Goal: Task Accomplishment & Management: Manage account settings

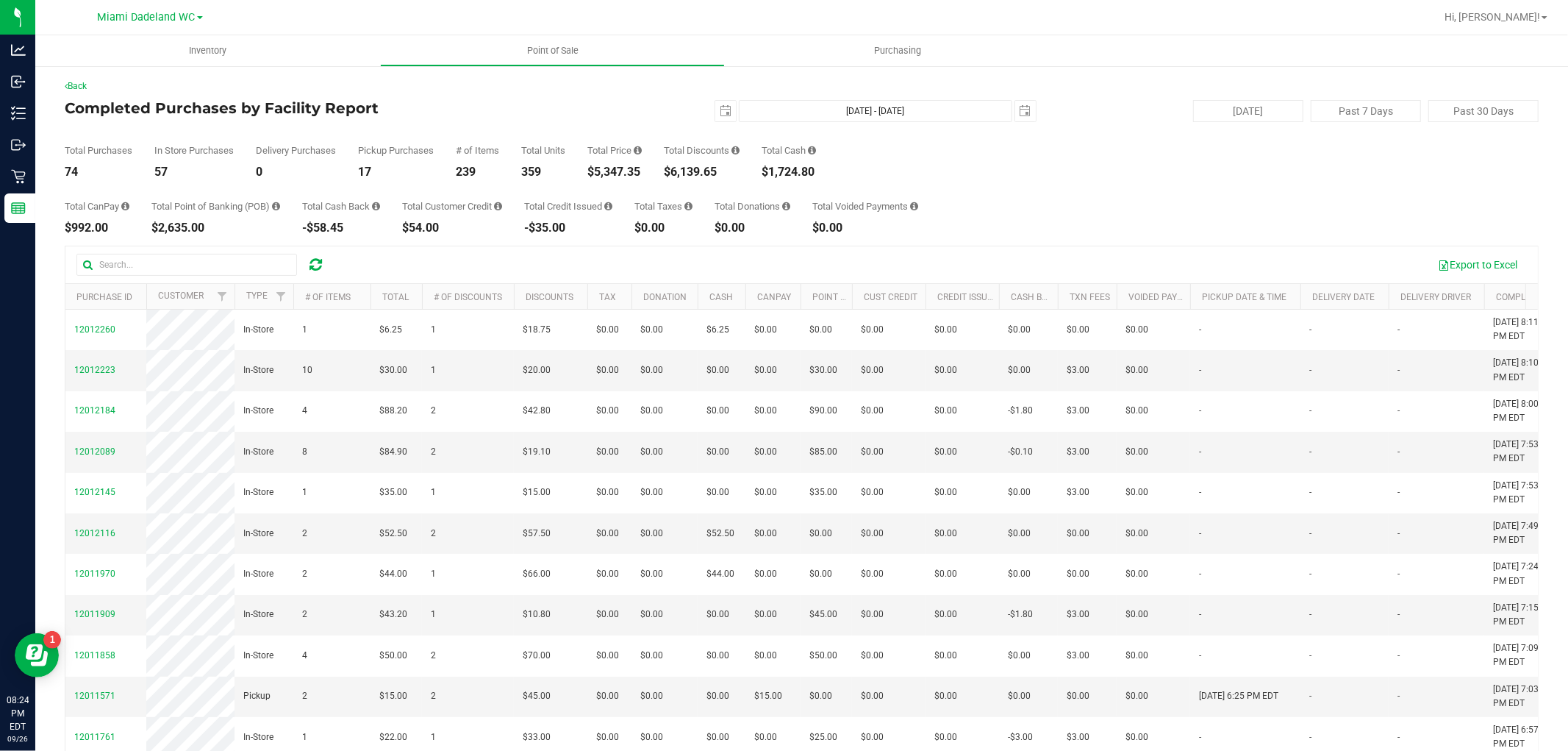
click at [623, 173] on div "$5,347.35" at bounding box center [615, 172] width 55 height 12
copy div "5,347.35"
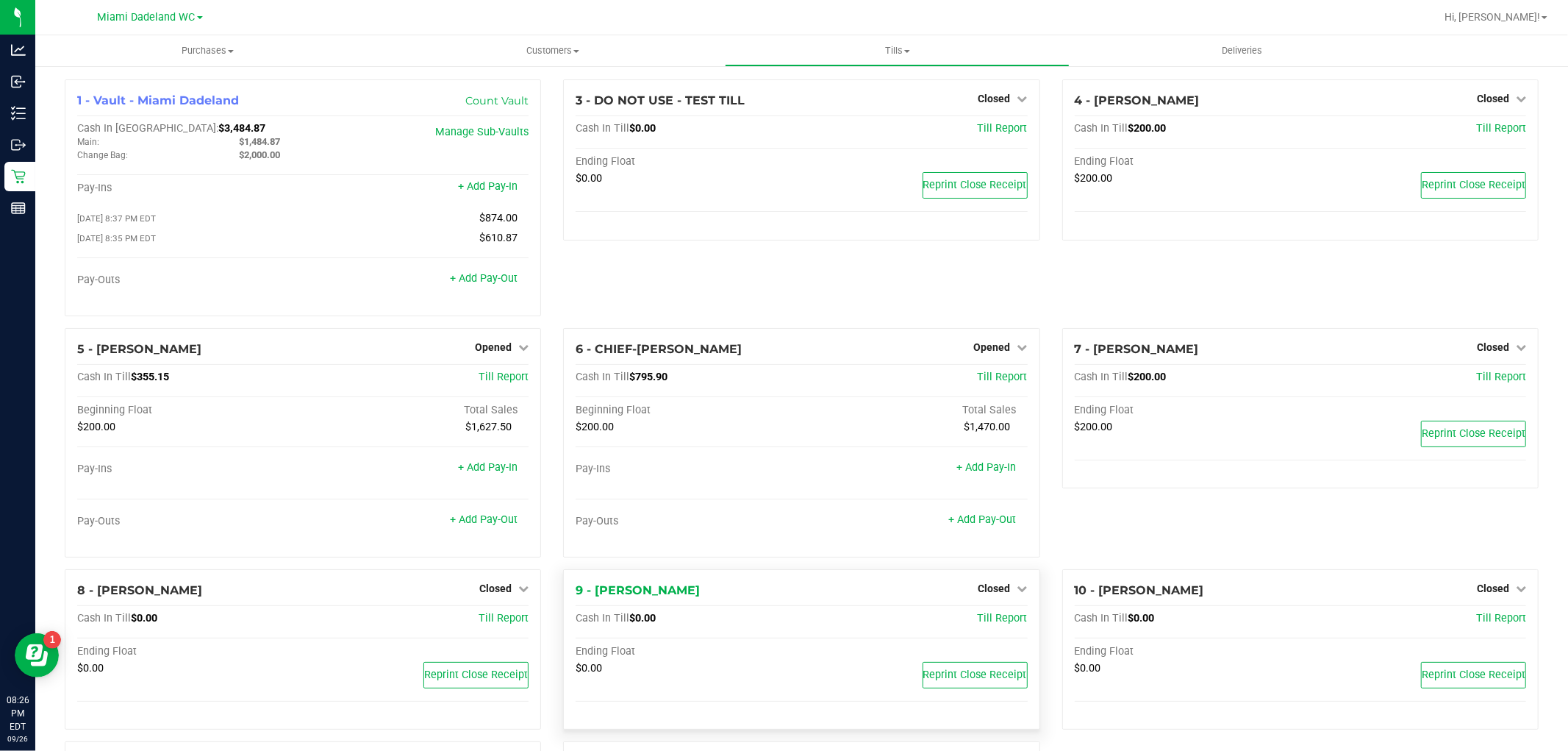
scroll to position [251, 0]
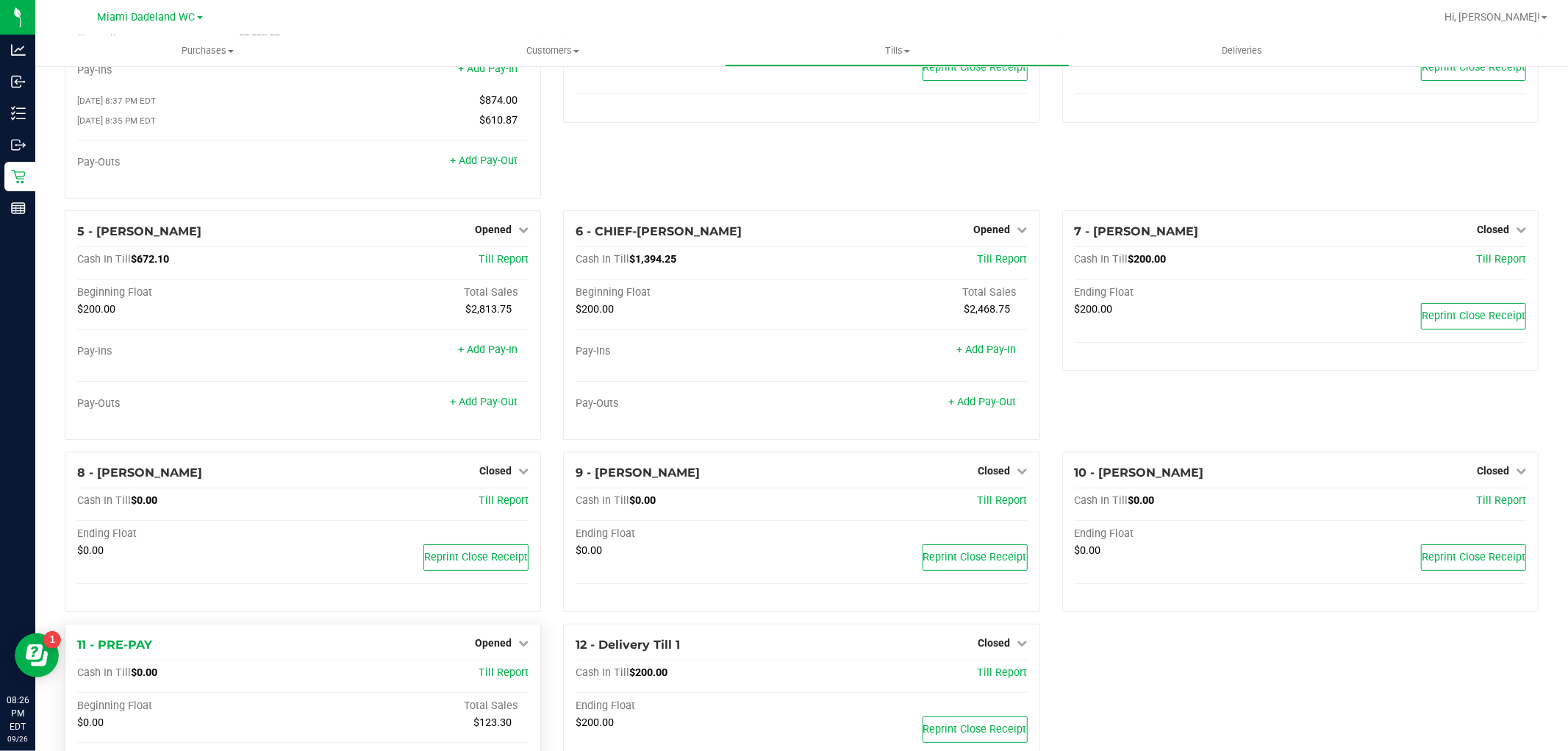
scroll to position [251, 0]
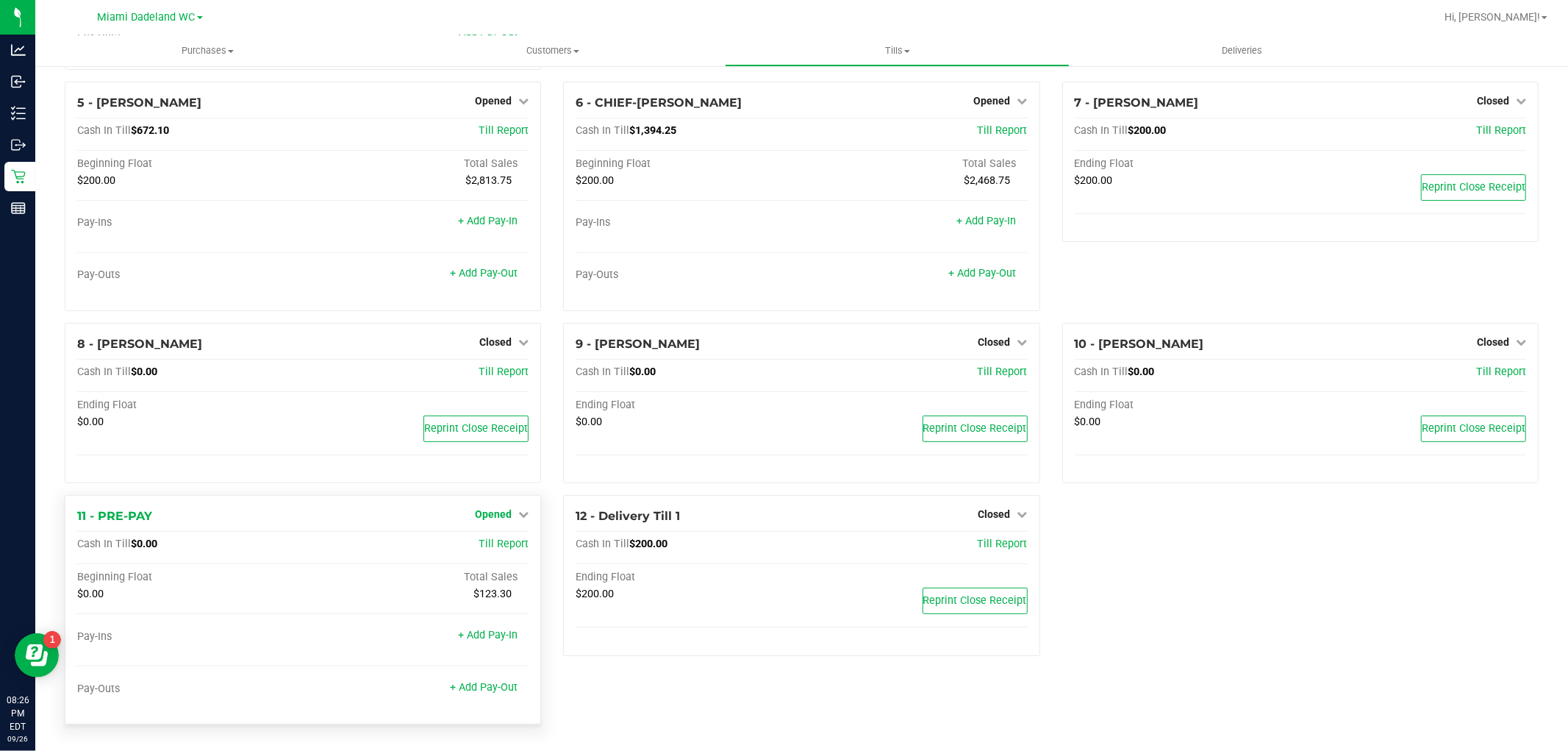
click at [518, 512] on icon at bounding box center [523, 514] width 10 height 10
click at [513, 546] on div "Close Till" at bounding box center [495, 545] width 109 height 18
click at [497, 541] on link "Close Till" at bounding box center [495, 545] width 40 height 12
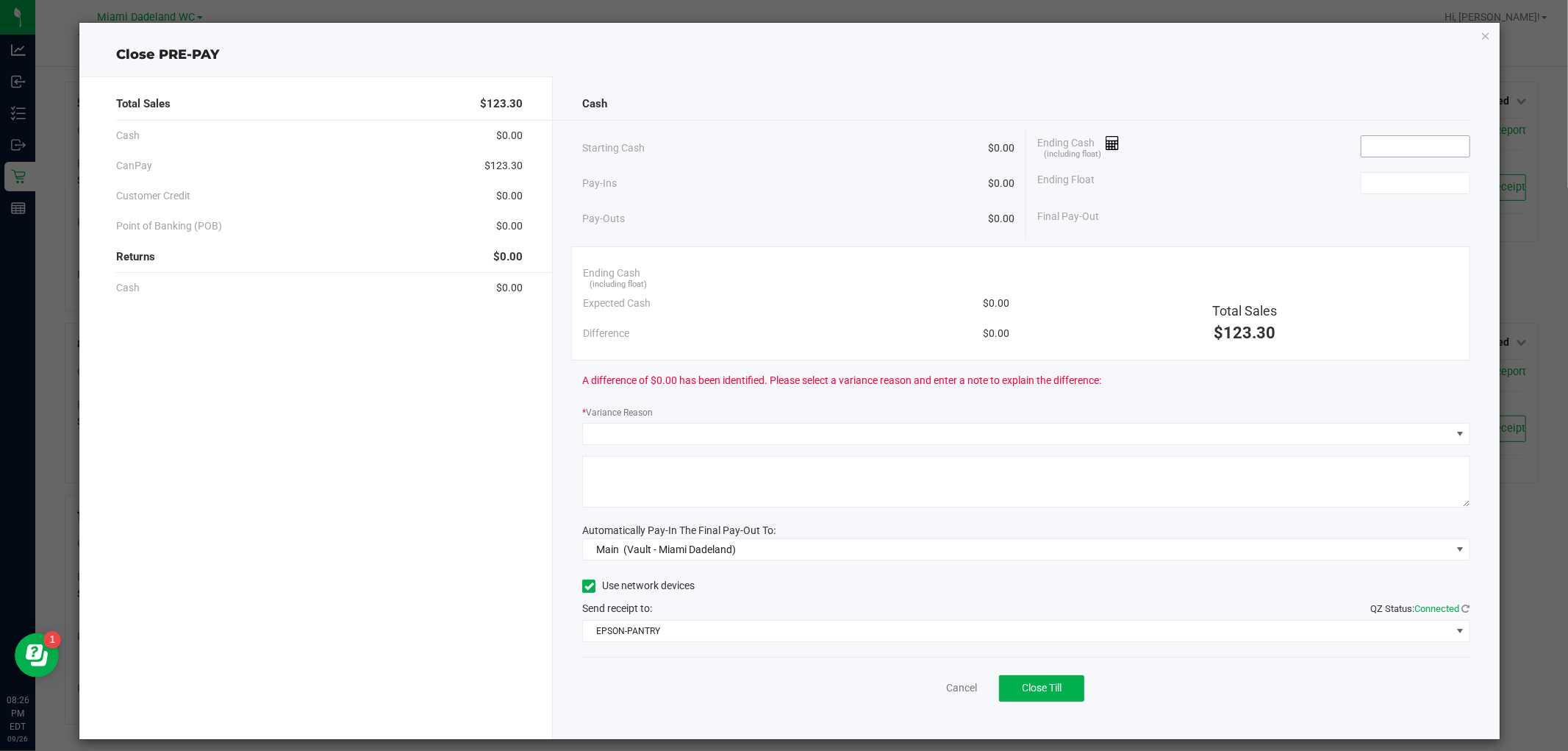
click at [1373, 145] on input at bounding box center [1415, 146] width 108 height 21
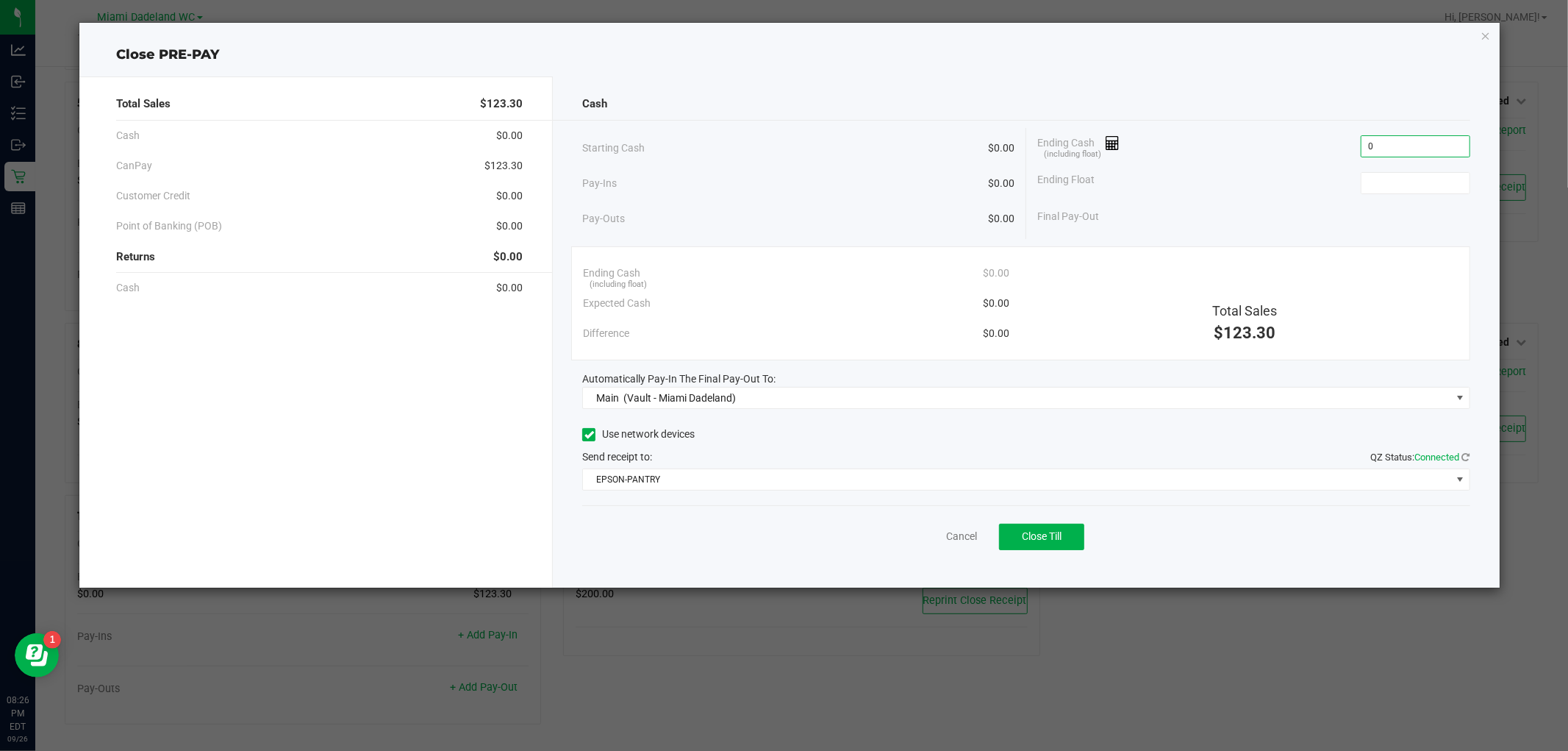
type input "$0.00"
click at [1167, 75] on div "Total Sales $123.30 Cash $0.00 CanPay $123.30 Customer Credit $0.00 Point of Ba…" at bounding box center [789, 326] width 1420 height 523
click at [968, 541] on link "Cancel" at bounding box center [962, 536] width 31 height 16
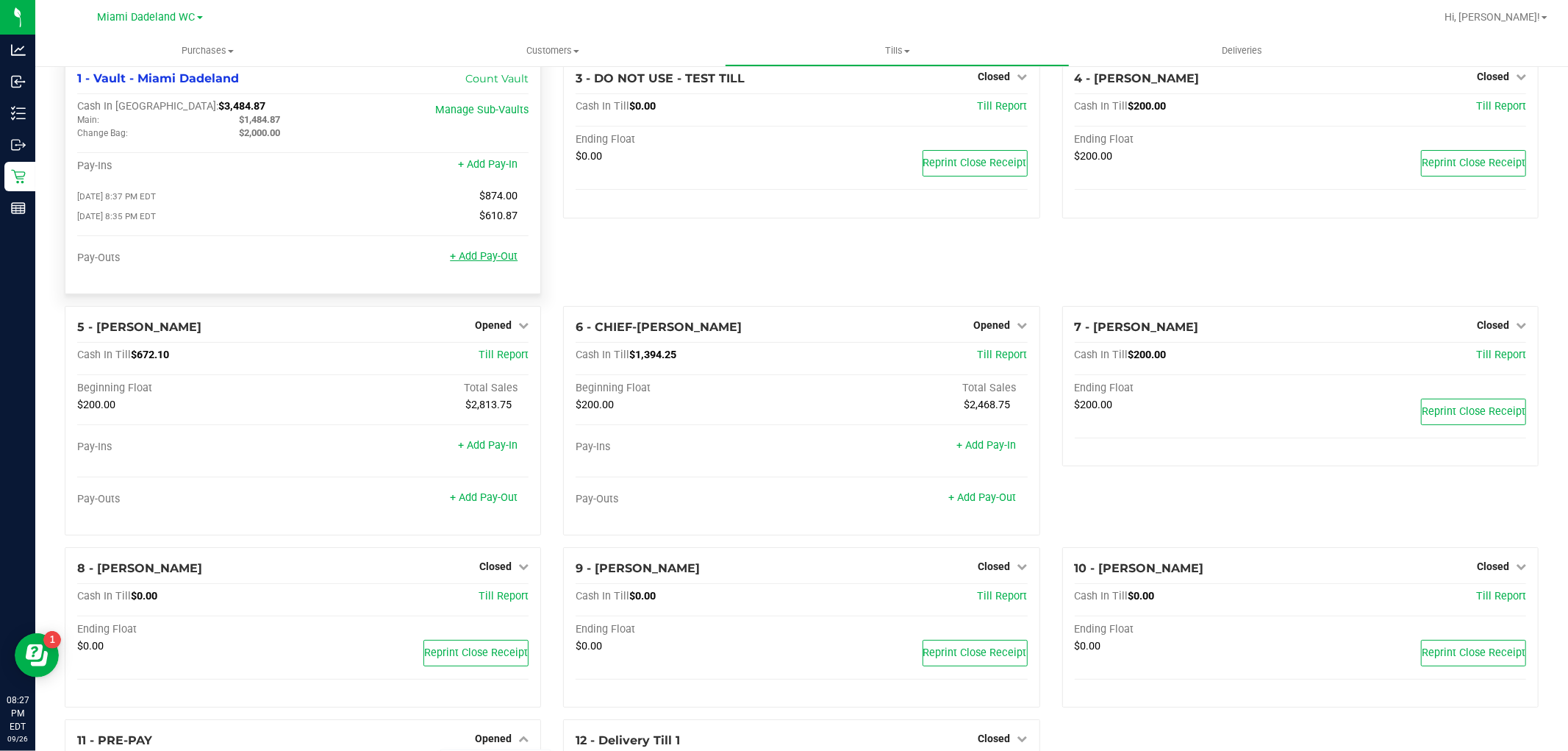
scroll to position [5, 0]
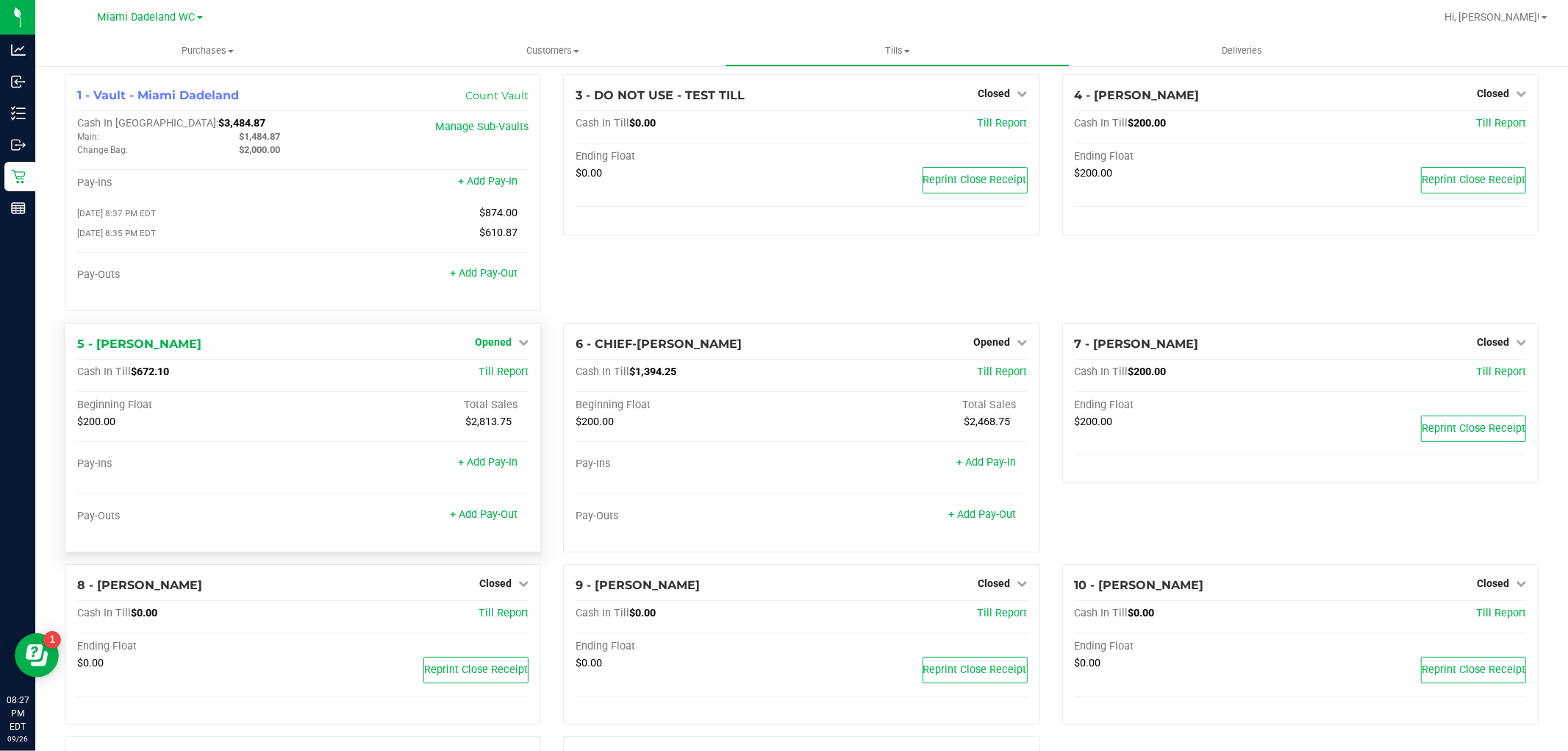
click at [512, 338] on link "Opened" at bounding box center [501, 342] width 54 height 12
click at [500, 378] on link "Close Till" at bounding box center [495, 372] width 40 height 12
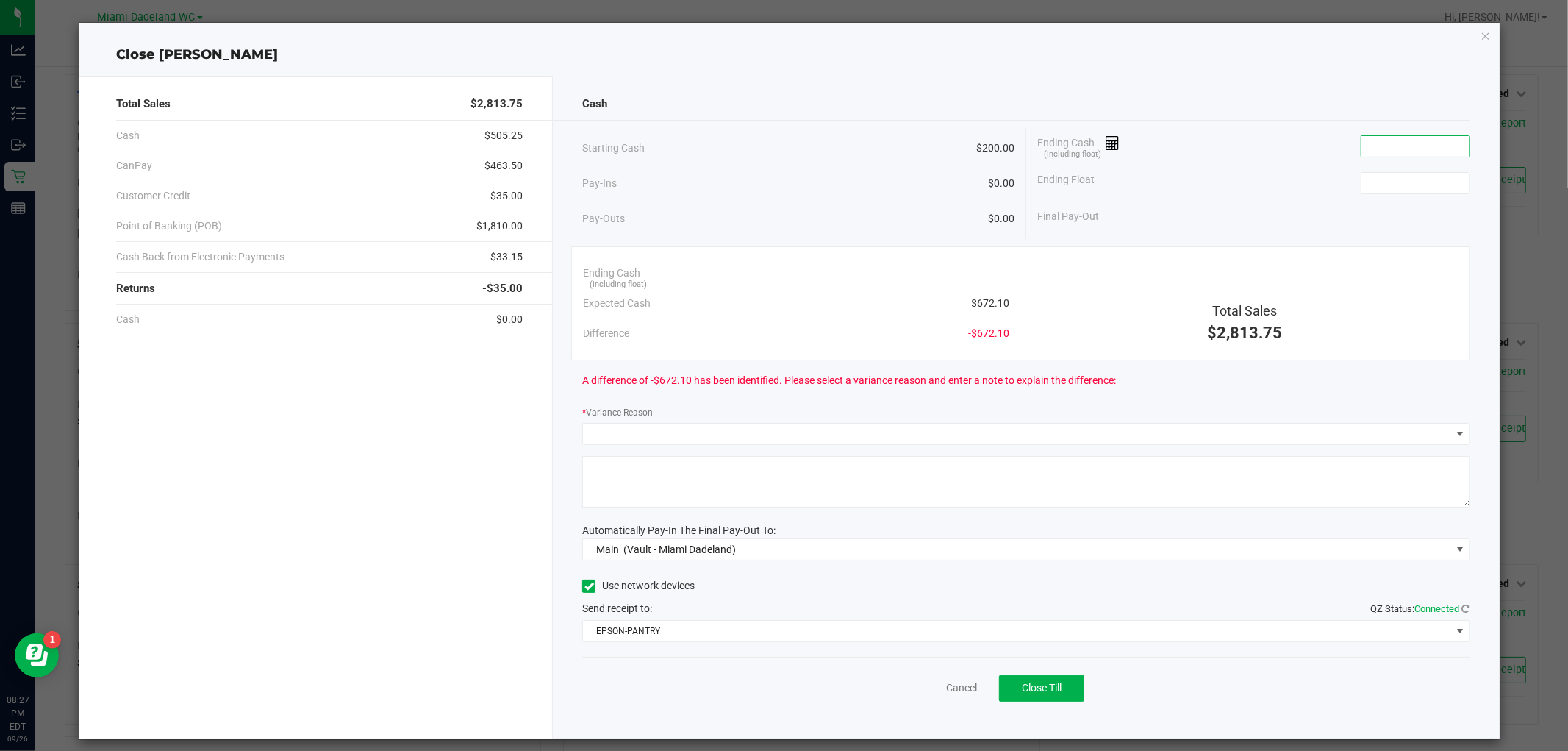
click at [1376, 143] on input at bounding box center [1415, 146] width 108 height 21
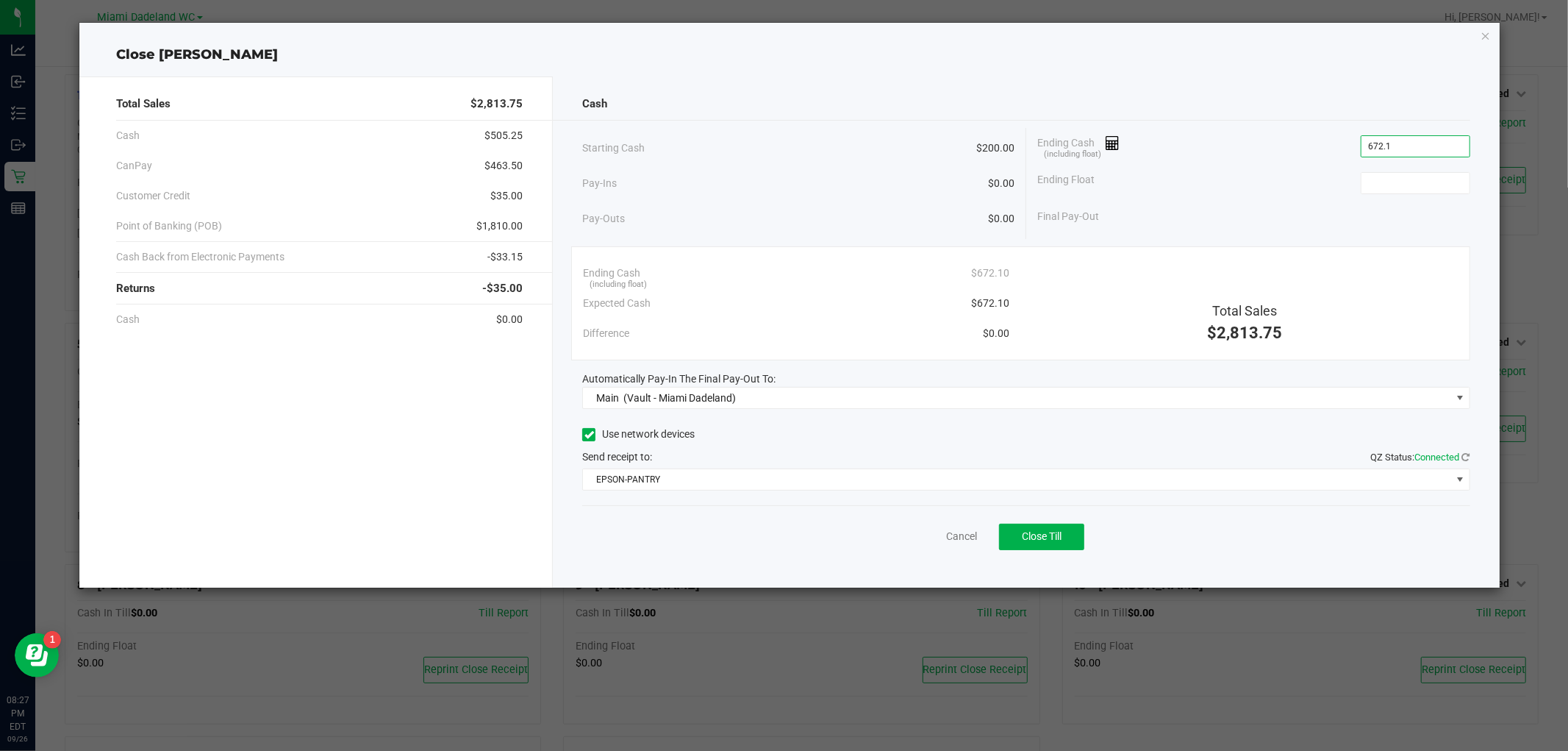
type input "$672.10"
click at [910, 53] on div "Close ELENA-GILELS" at bounding box center [789, 55] width 1420 height 20
type input "$200.00"
click at [1238, 55] on div "Close ELENA-GILELS" at bounding box center [789, 55] width 1420 height 20
click at [1065, 546] on button "Close Till" at bounding box center [1042, 537] width 86 height 27
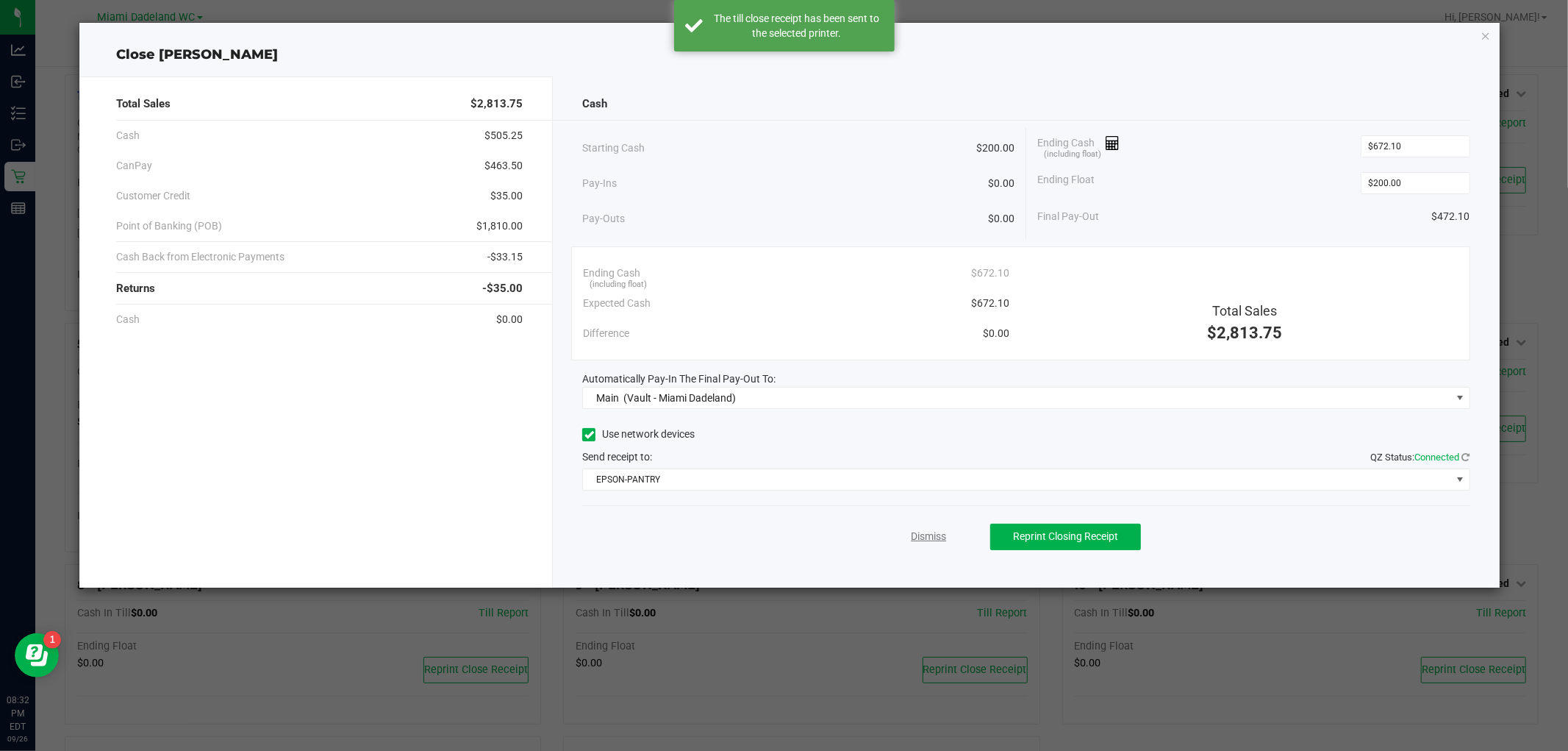
click at [932, 534] on link "Dismiss" at bounding box center [929, 536] width 35 height 16
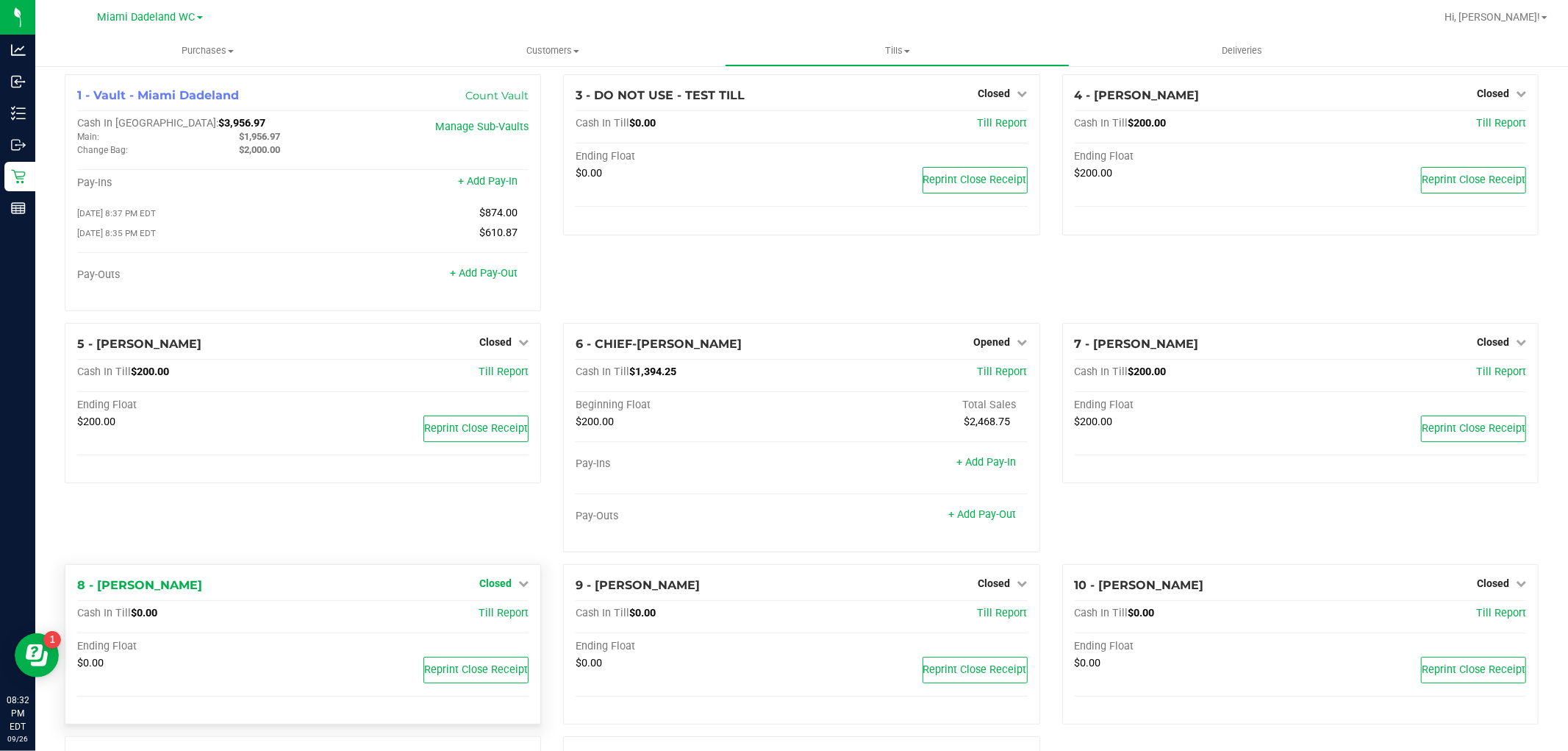
click at [512, 581] on link "Closed" at bounding box center [503, 583] width 49 height 12
click at [419, 484] on div "5 - ELENA-GILELS Closed Open Till Cash In Till $200.00 Till Report Ending Float…" at bounding box center [303, 403] width 476 height 161
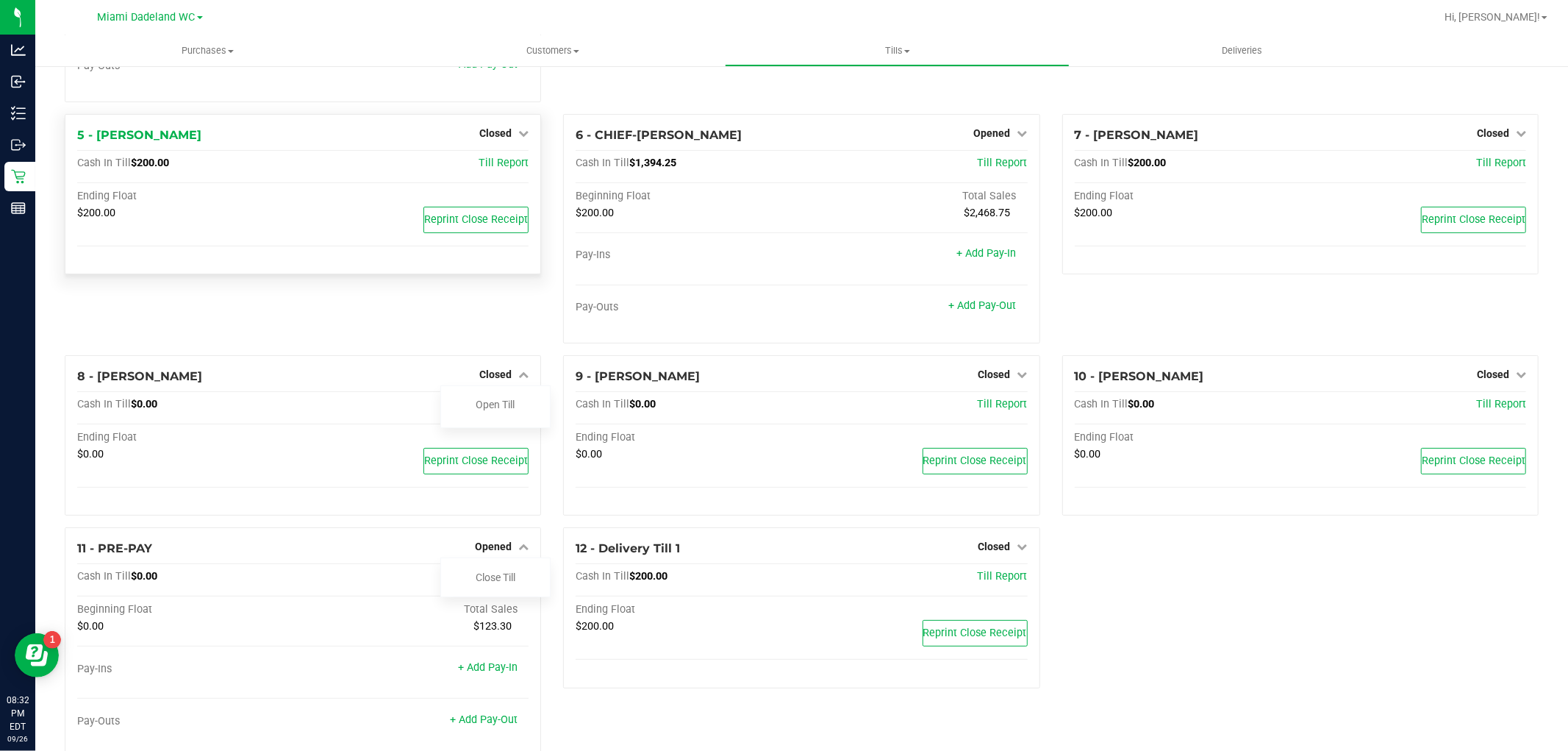
scroll to position [251, 0]
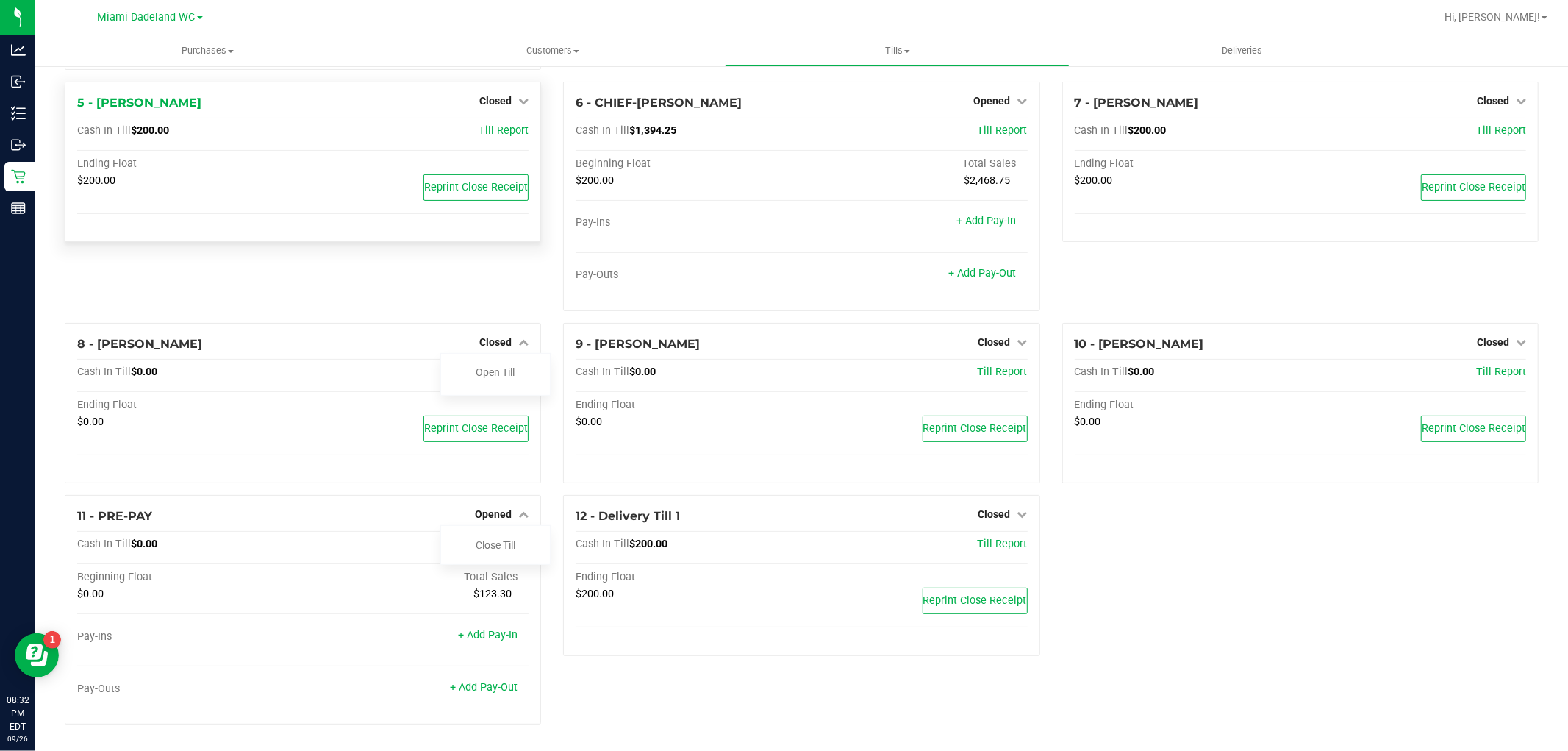
click at [502, 547] on link "Close Till" at bounding box center [495, 545] width 40 height 12
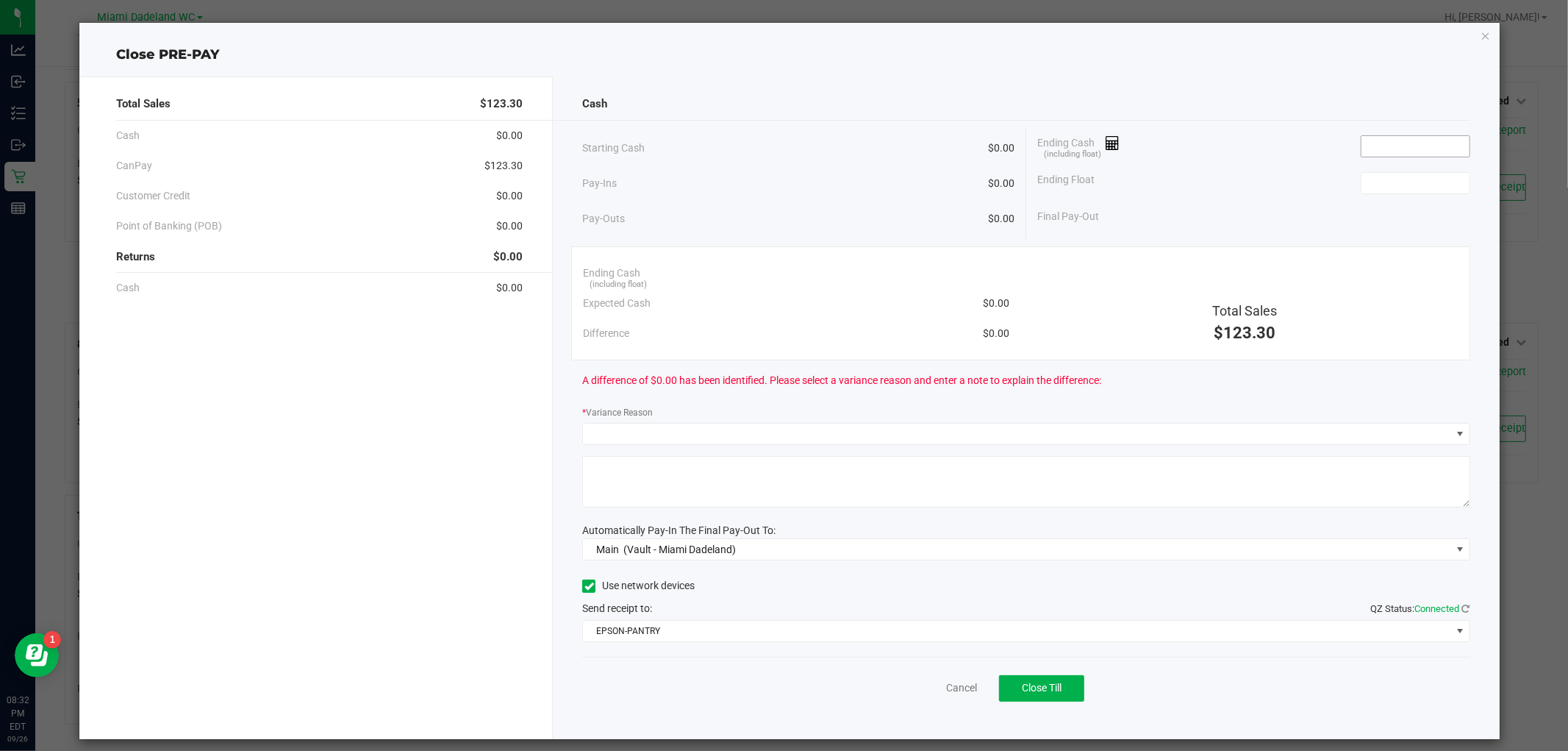
click at [1419, 141] on input at bounding box center [1415, 146] width 108 height 21
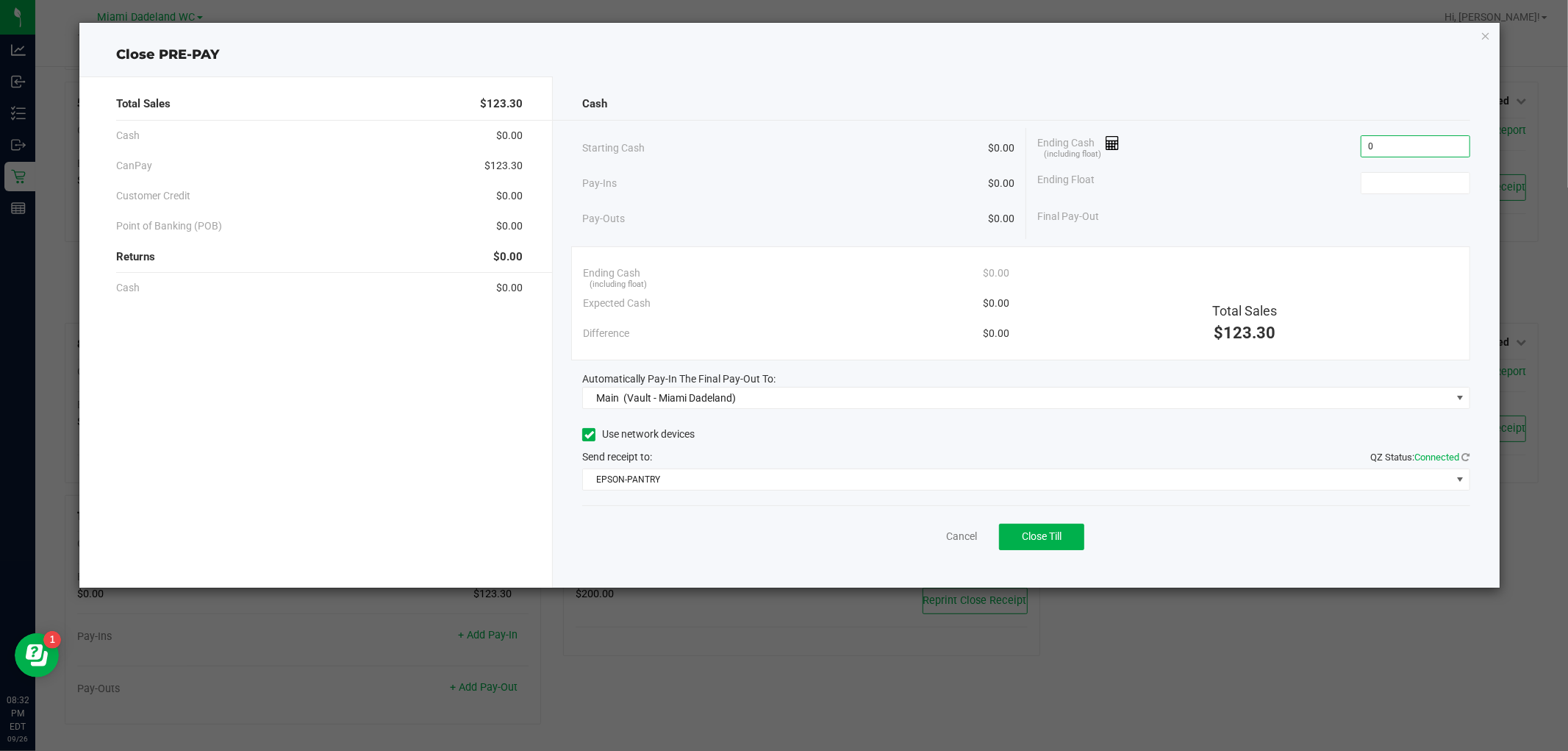
type input "$0.00"
click at [1273, 78] on div "Cash Starting Cash $0.00 Pay-Ins $0.00 Pay-Outs $0.00 Ending Cash (including fl…" at bounding box center [1026, 332] width 946 height 511
type input "$0.00"
click at [1051, 544] on button "Close Till" at bounding box center [1042, 537] width 86 height 27
click at [931, 540] on link "Dismiss" at bounding box center [929, 536] width 35 height 16
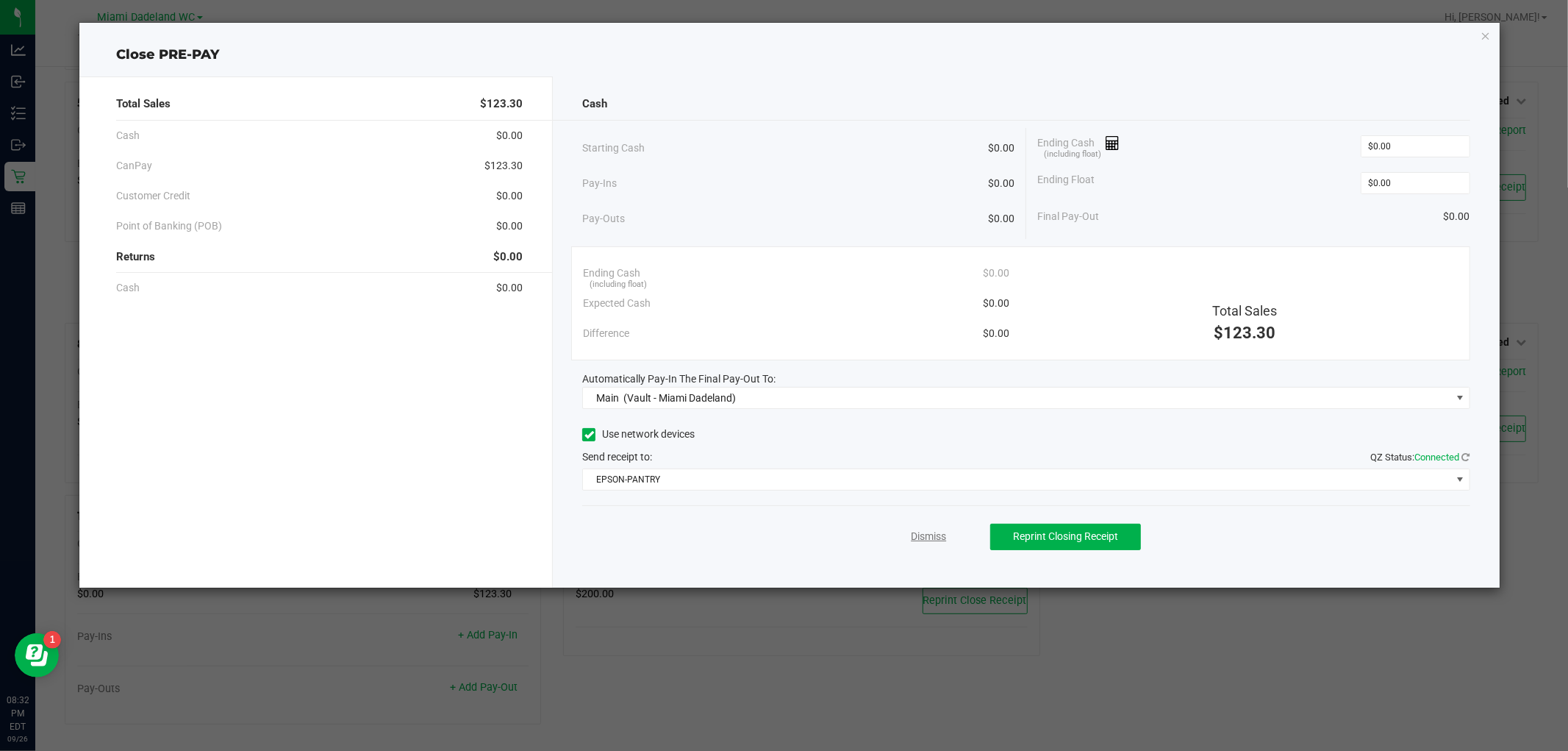
scroll to position [182, 0]
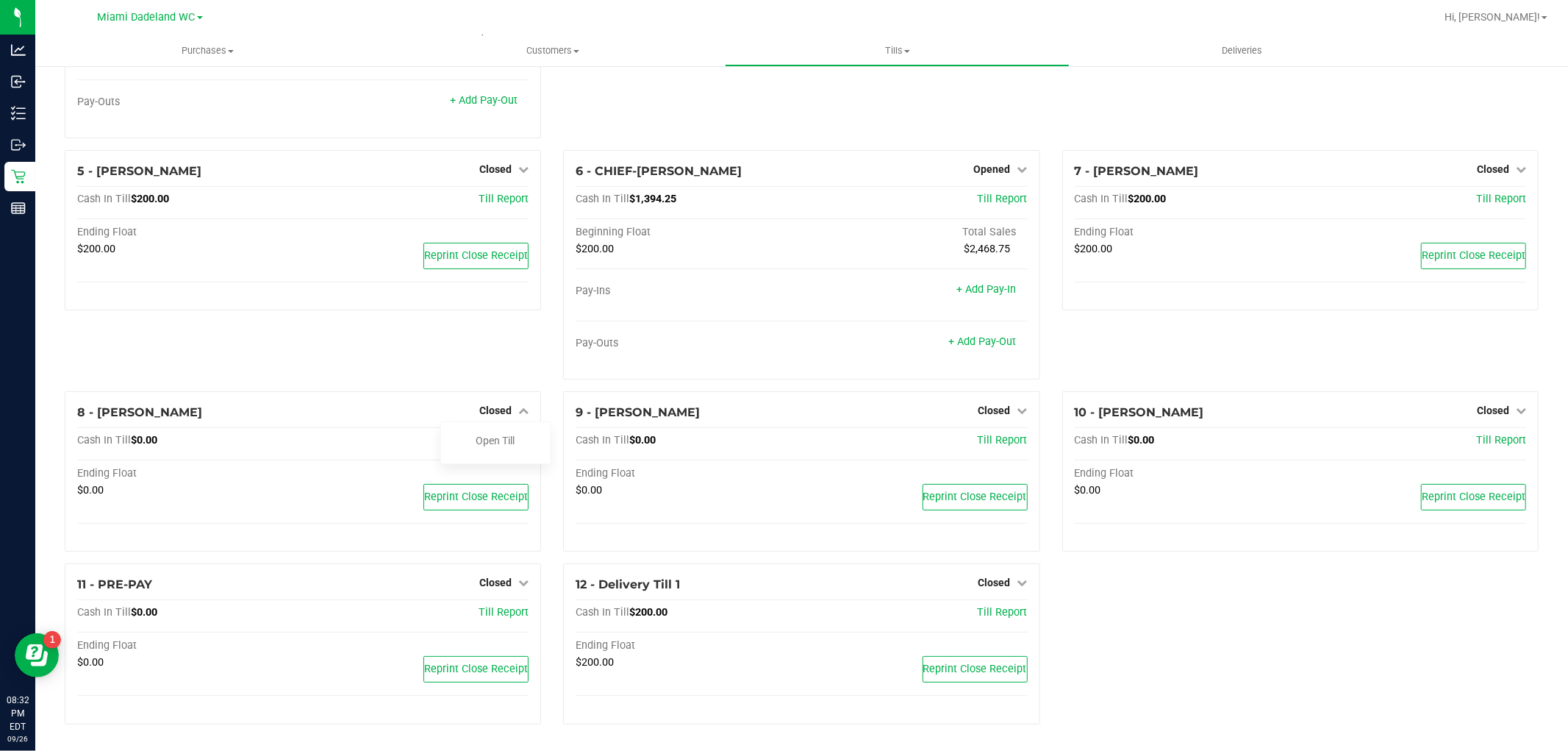
click at [994, 164] on span "Opened" at bounding box center [993, 169] width 37 height 12
click at [974, 197] on link "Close Till" at bounding box center [994, 199] width 40 height 12
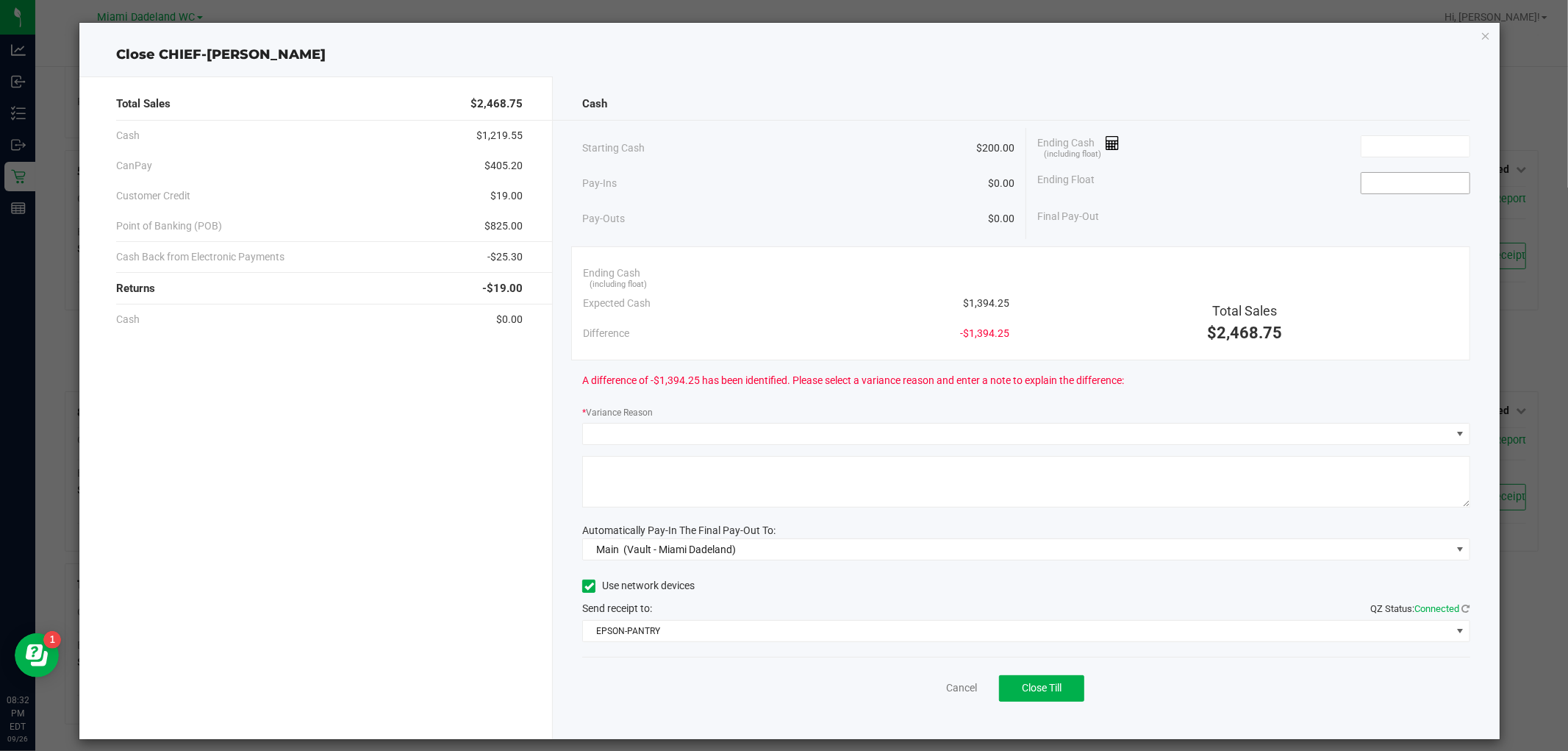
click at [1392, 177] on input at bounding box center [1415, 183] width 108 height 21
click at [1387, 149] on input at bounding box center [1415, 146] width 108 height 21
type input "$200.00"
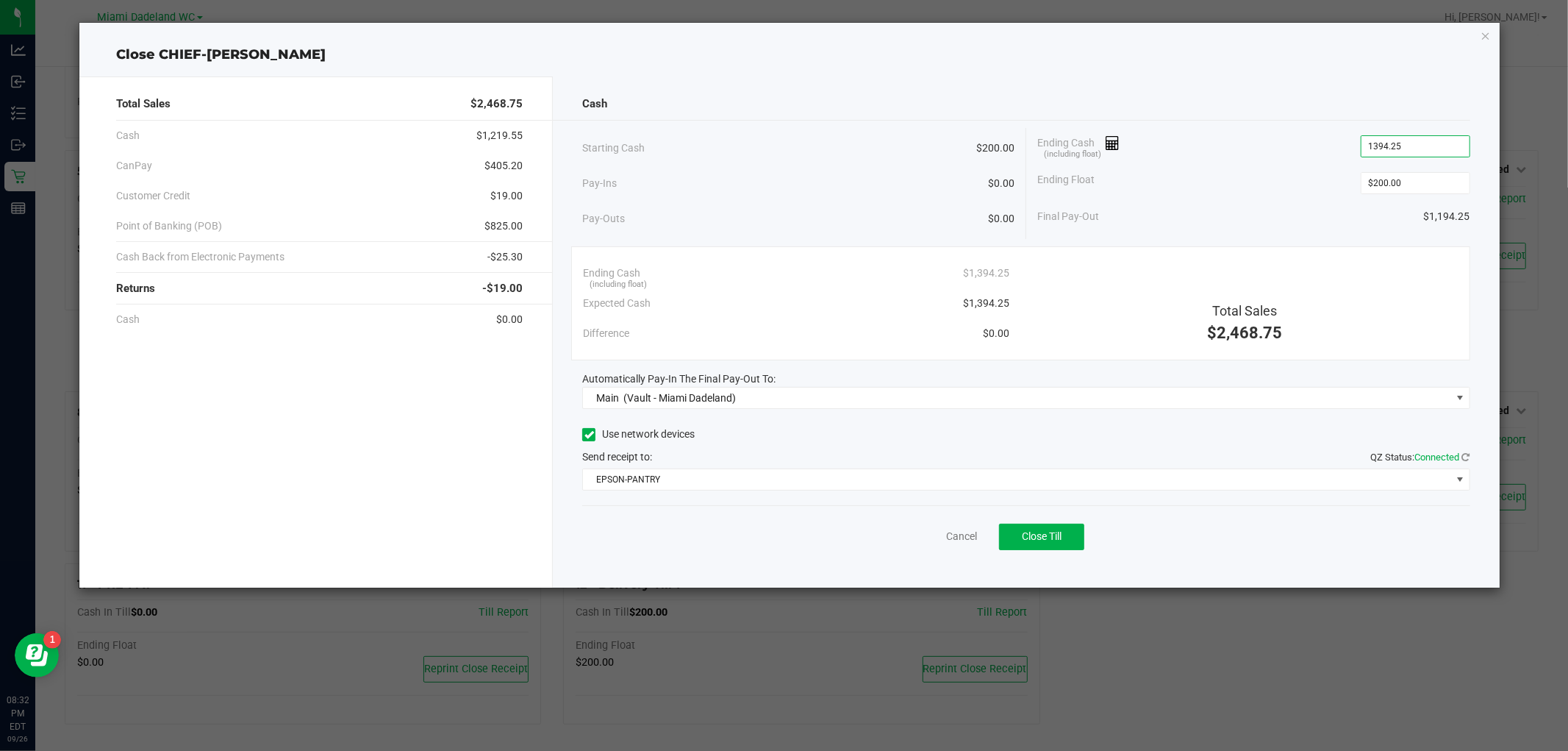
click at [1150, 91] on div "Cash" at bounding box center [1026, 104] width 887 height 32
type input "$1,394.25"
click at [893, 69] on div "Total Sales $2,468.75 Cash $1,219.55 CanPay $405.20 Customer Credit $19.00 Poin…" at bounding box center [789, 326] width 1420 height 523
click at [1038, 535] on span "Close Till" at bounding box center [1042, 536] width 40 height 12
click at [1488, 33] on icon "button" at bounding box center [1486, 35] width 10 height 18
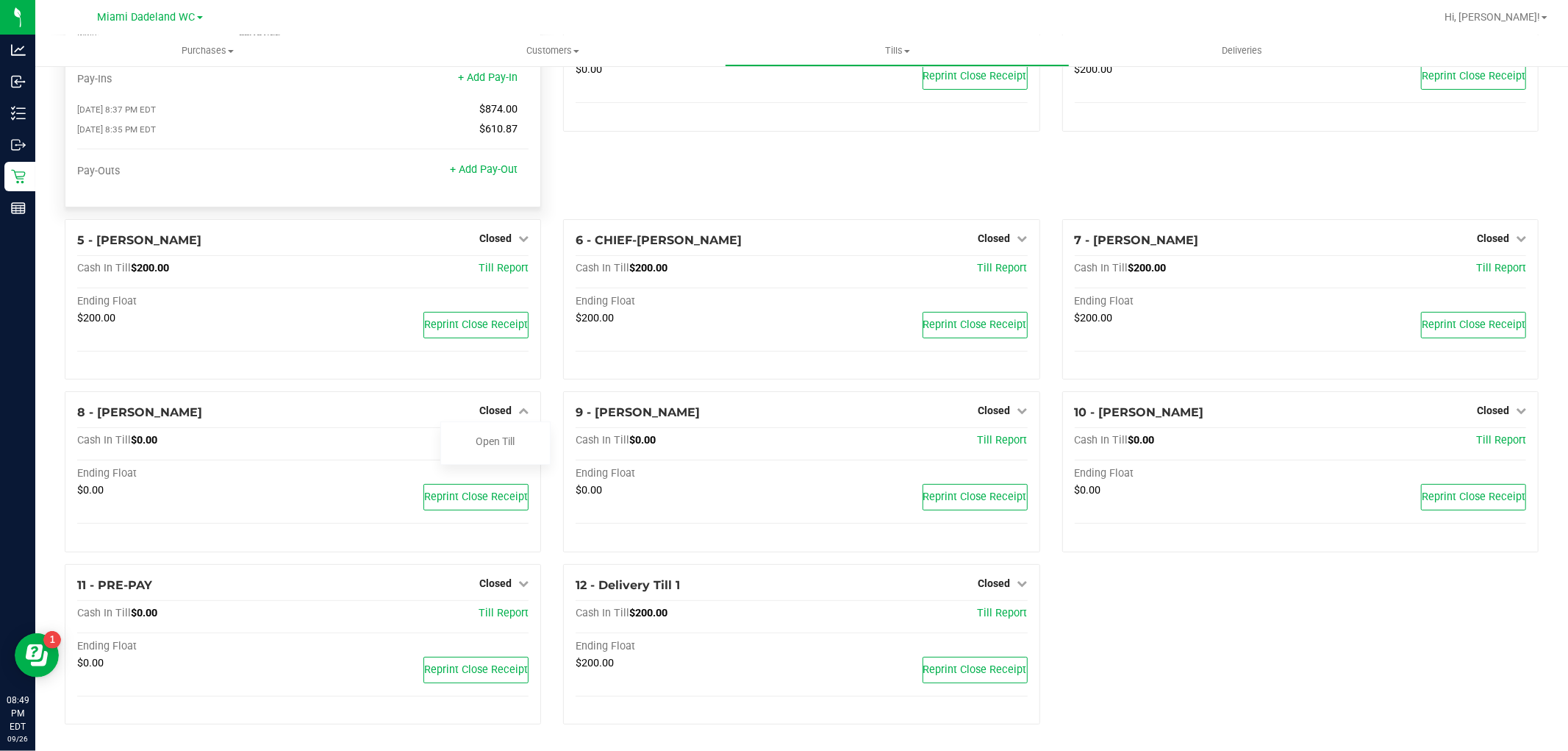
scroll to position [0, 0]
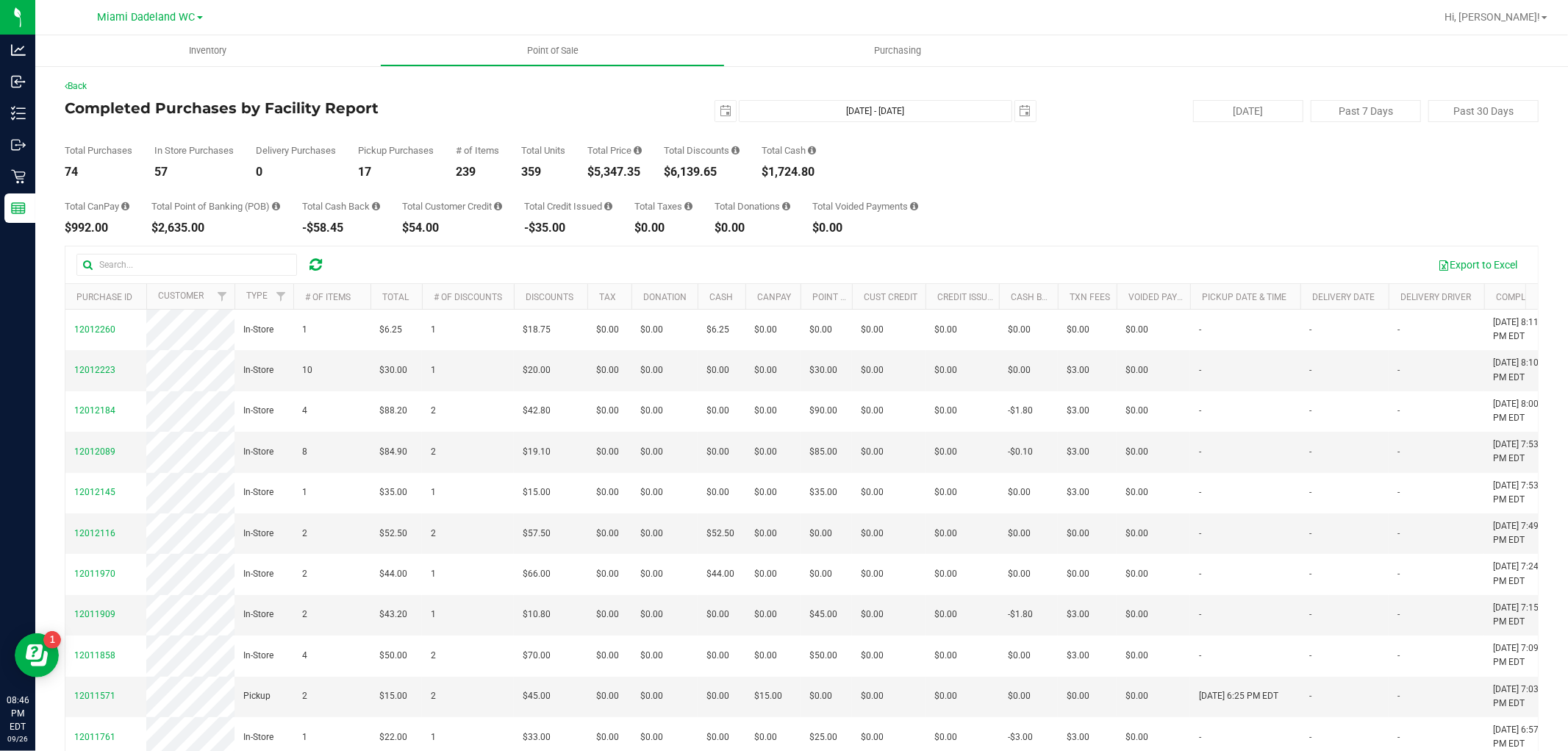
click at [708, 174] on div "$6,139.65" at bounding box center [701, 172] width 76 height 12
copy div "6,139.65"
click at [715, 118] on span "select" at bounding box center [726, 111] width 21 height 21
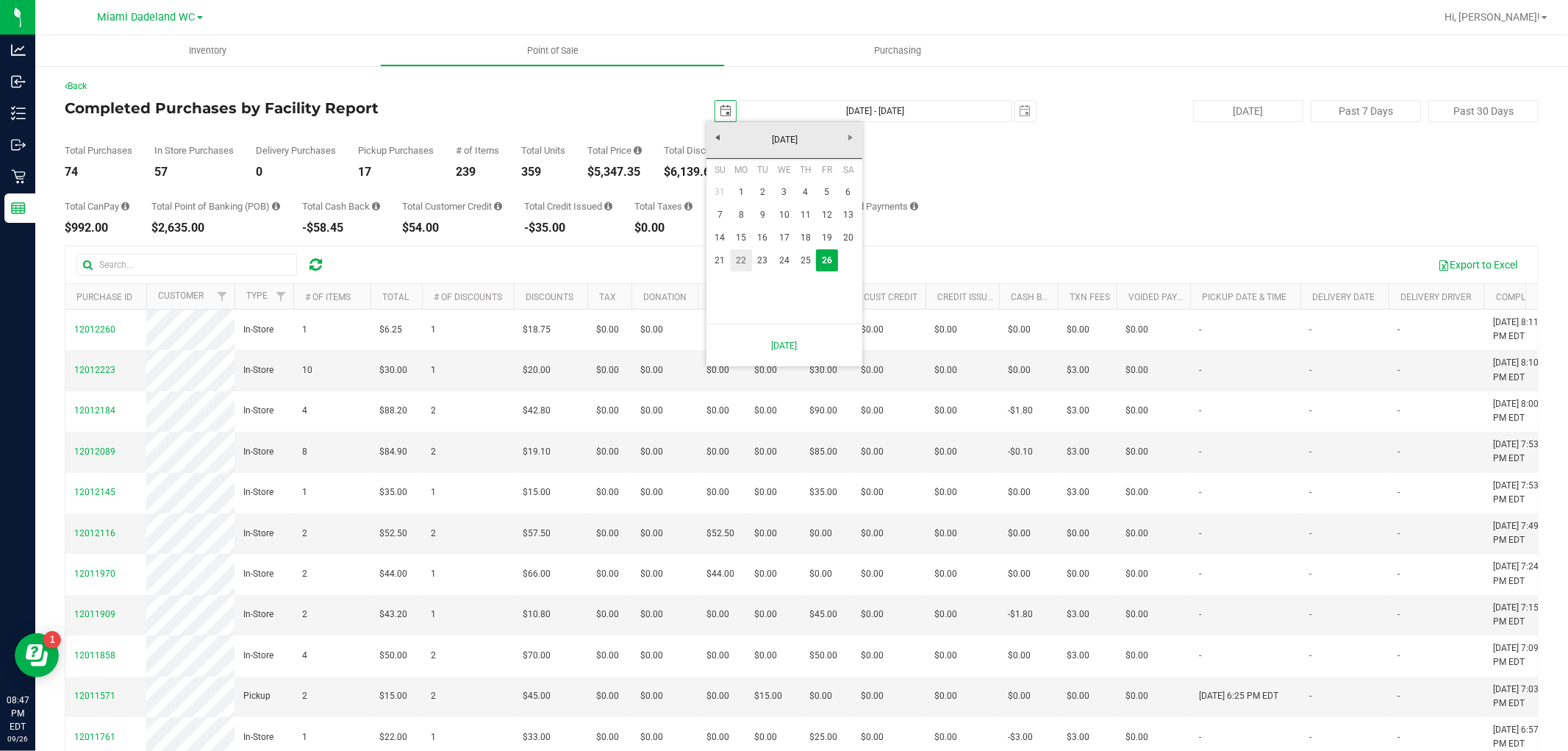
click at [746, 261] on link "22" at bounding box center [741, 261] width 21 height 23
type input "2025-09-22"
type input "Sep 22, 2025 - Sep 26, 2025"
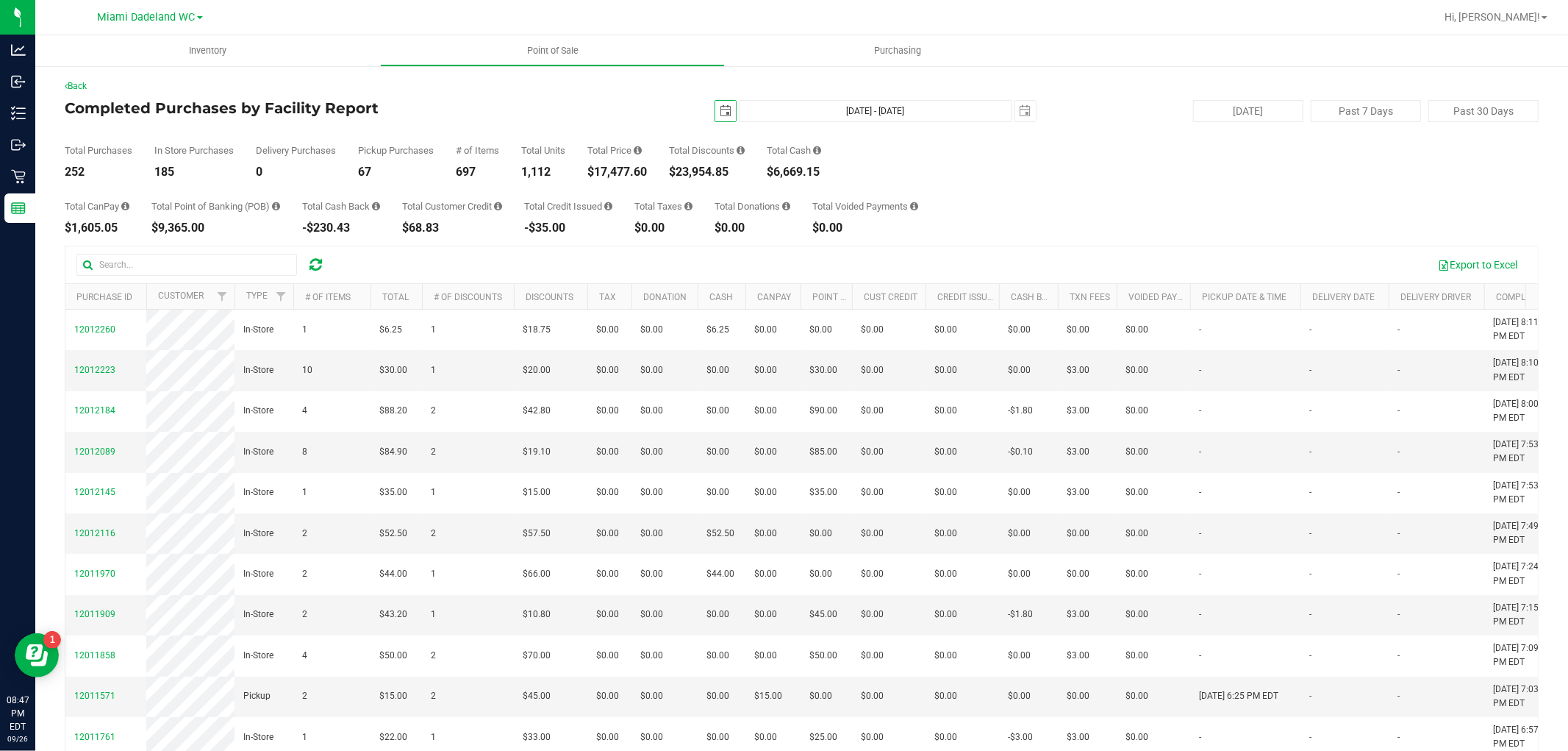
click at [626, 173] on div "$17,477.60" at bounding box center [617, 172] width 60 height 12
click at [720, 113] on span "select" at bounding box center [726, 111] width 12 height 12
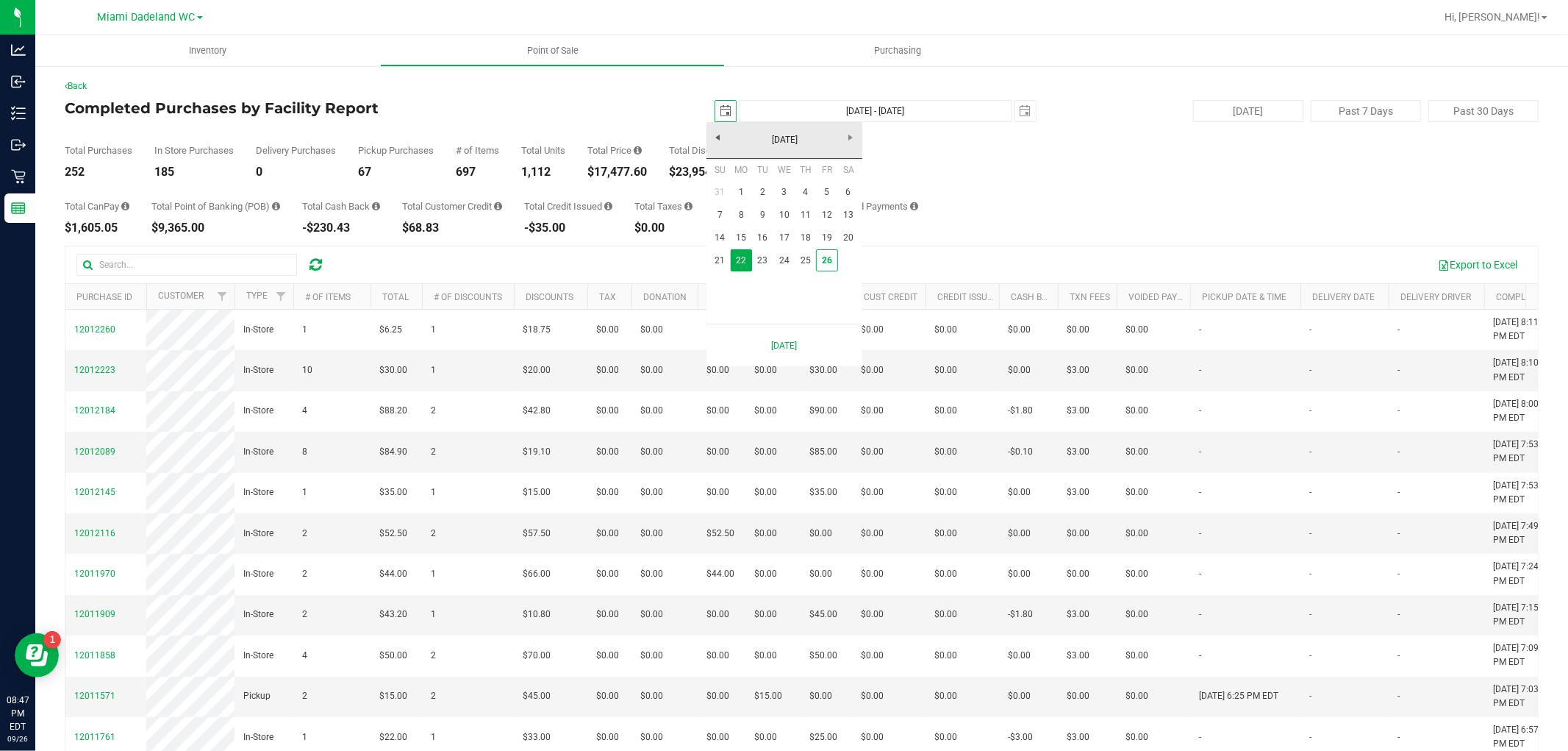
scroll to position [0, 37]
click at [745, 187] on link "1" at bounding box center [741, 192] width 21 height 23
type input "2025-09-01"
type input "Sep 1, 2025 - Sep 26, 2025"
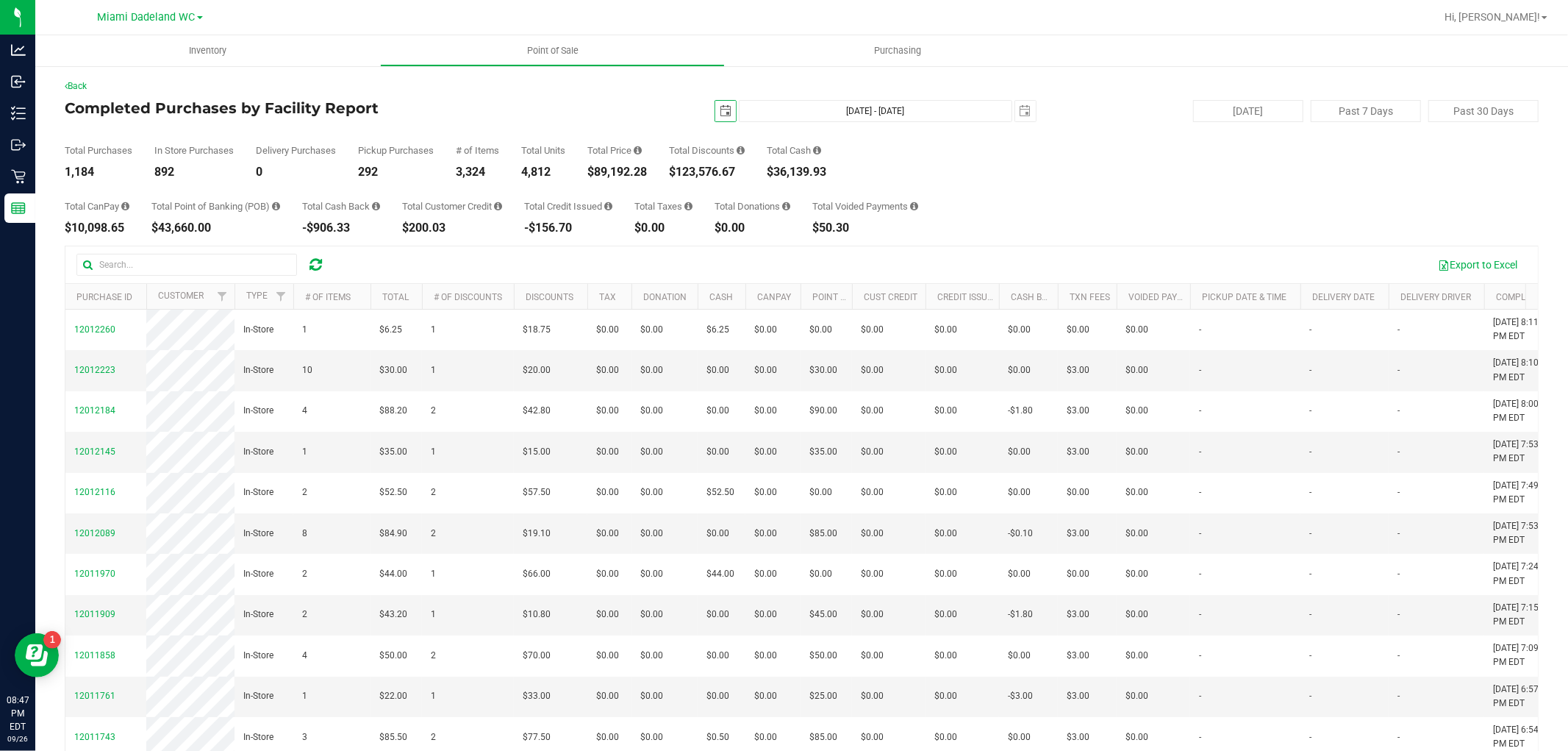
click at [635, 171] on div "$89,192.28" at bounding box center [617, 172] width 60 height 12
copy div "89,192.28"
click at [720, 109] on span "select" at bounding box center [726, 111] width 12 height 12
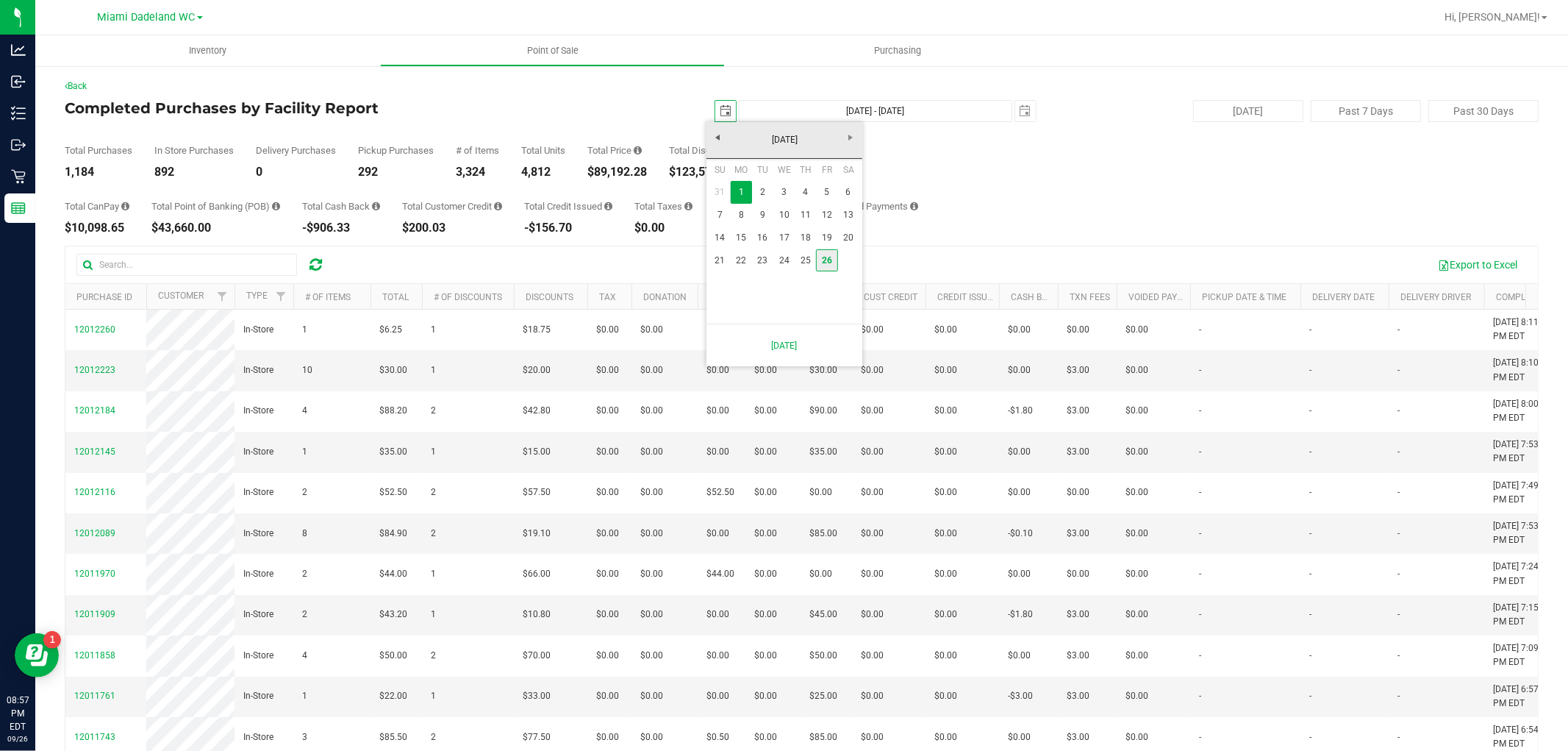
click at [825, 262] on link "26" at bounding box center [826, 261] width 21 height 23
type input "2025-09-26"
type input "Sep 26, 2025 - Sep 26, 2025"
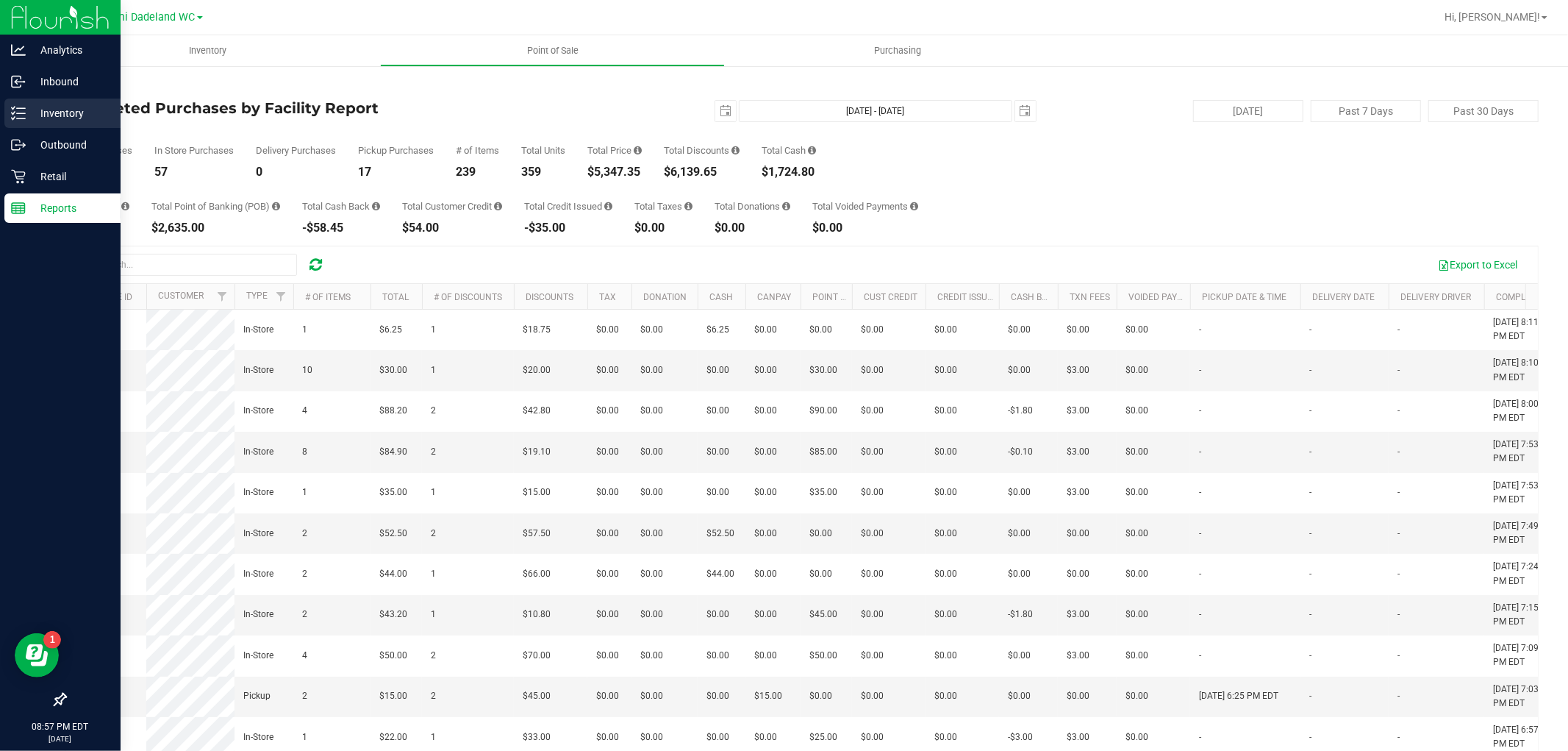
click at [79, 120] on p "Inventory" at bounding box center [70, 113] width 89 height 18
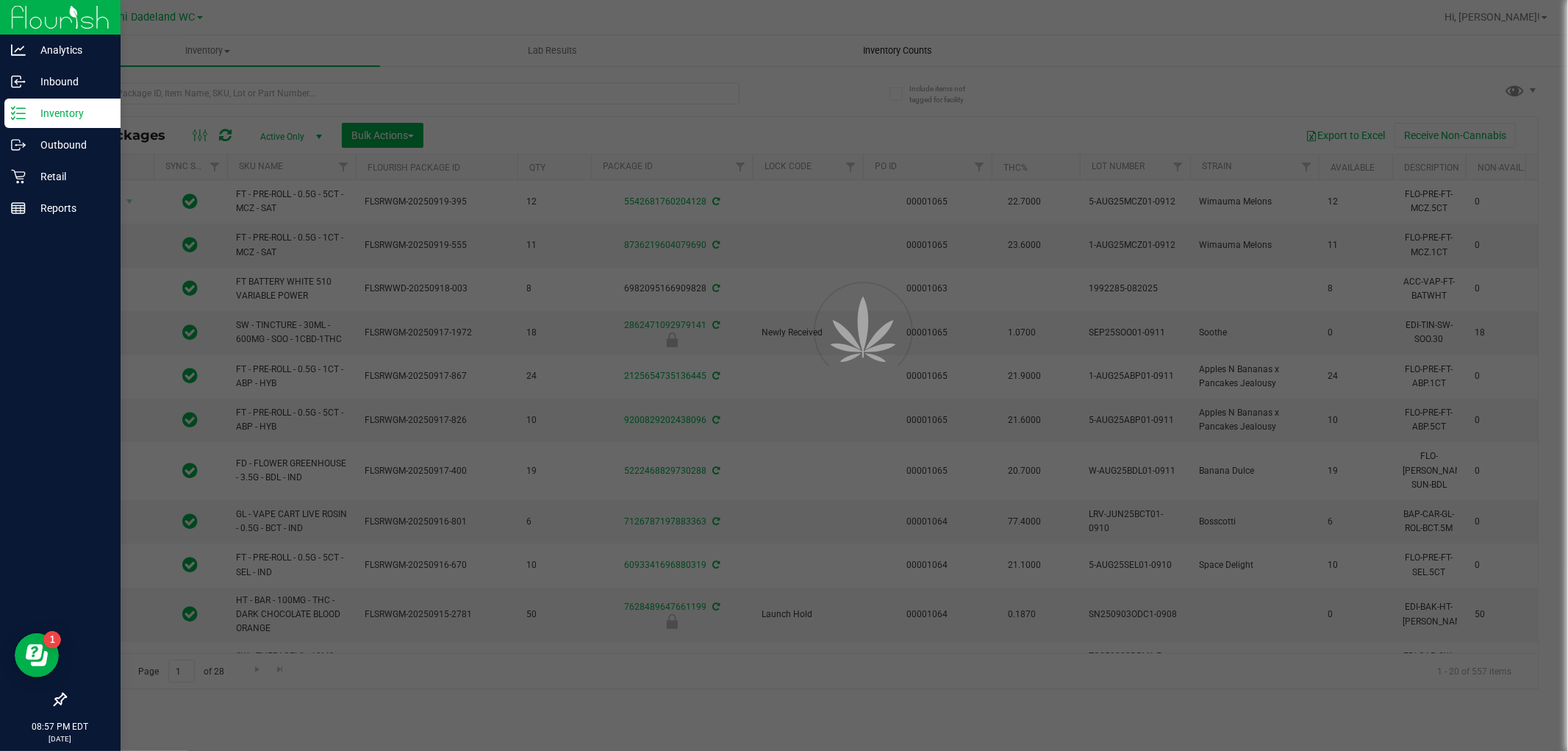
click at [878, 41] on div at bounding box center [784, 375] width 1568 height 751
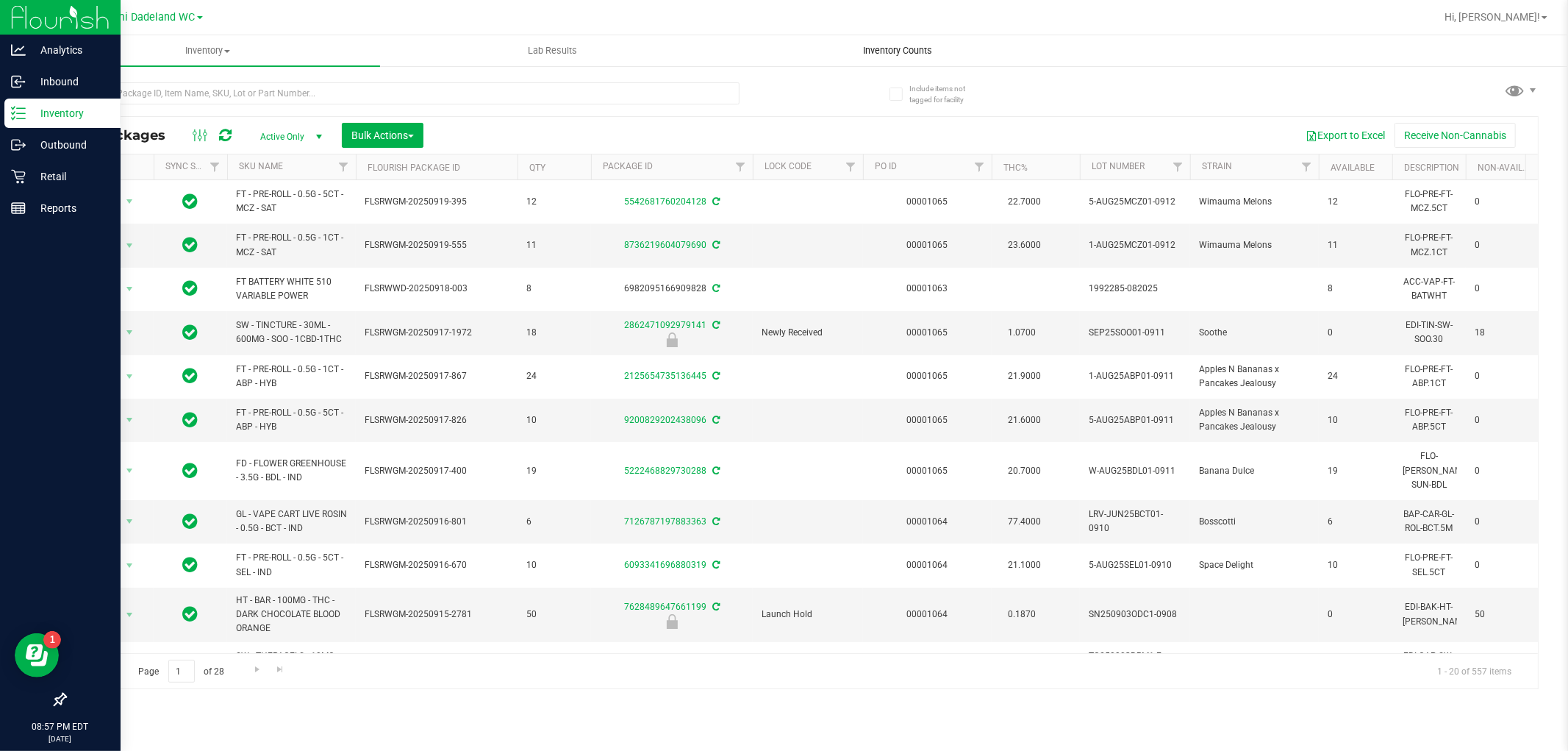
click at [906, 49] on span "Inventory Counts" at bounding box center [897, 51] width 109 height 13
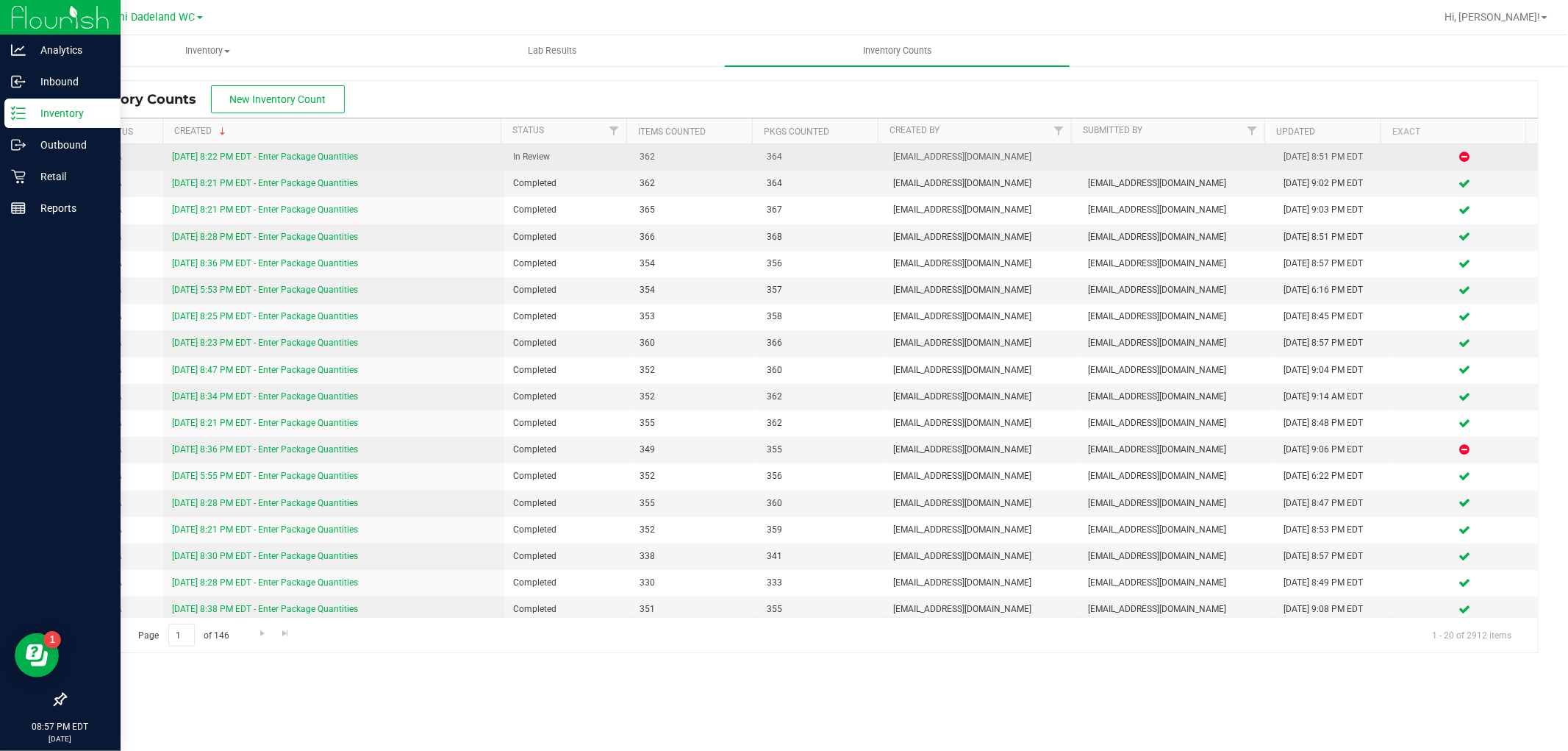
click at [203, 157] on link "9/26/25 8:22 PM EDT - Enter Package Quantities" at bounding box center [265, 157] width 186 height 10
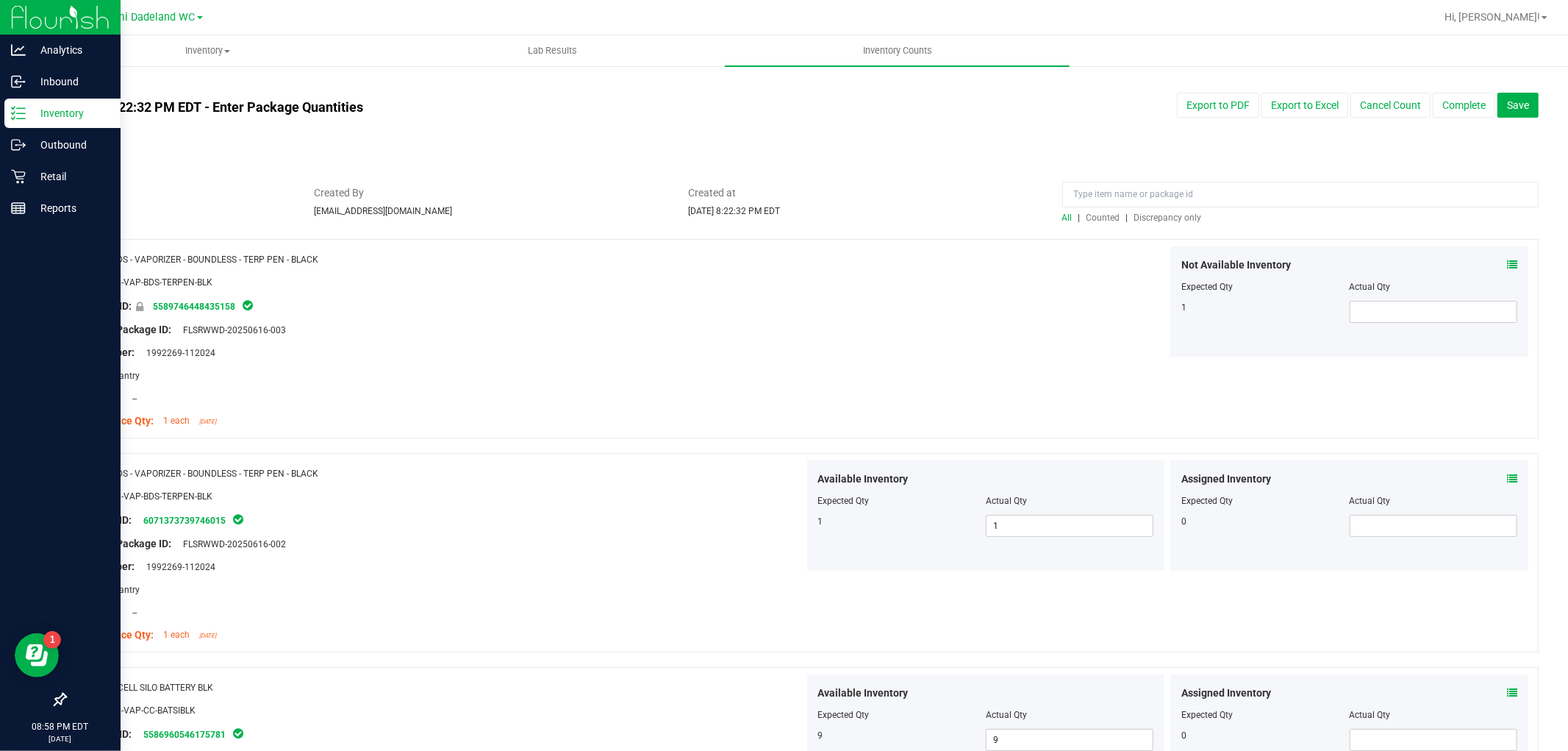
click at [1172, 216] on span "Discrepancy only" at bounding box center [1169, 218] width 68 height 10
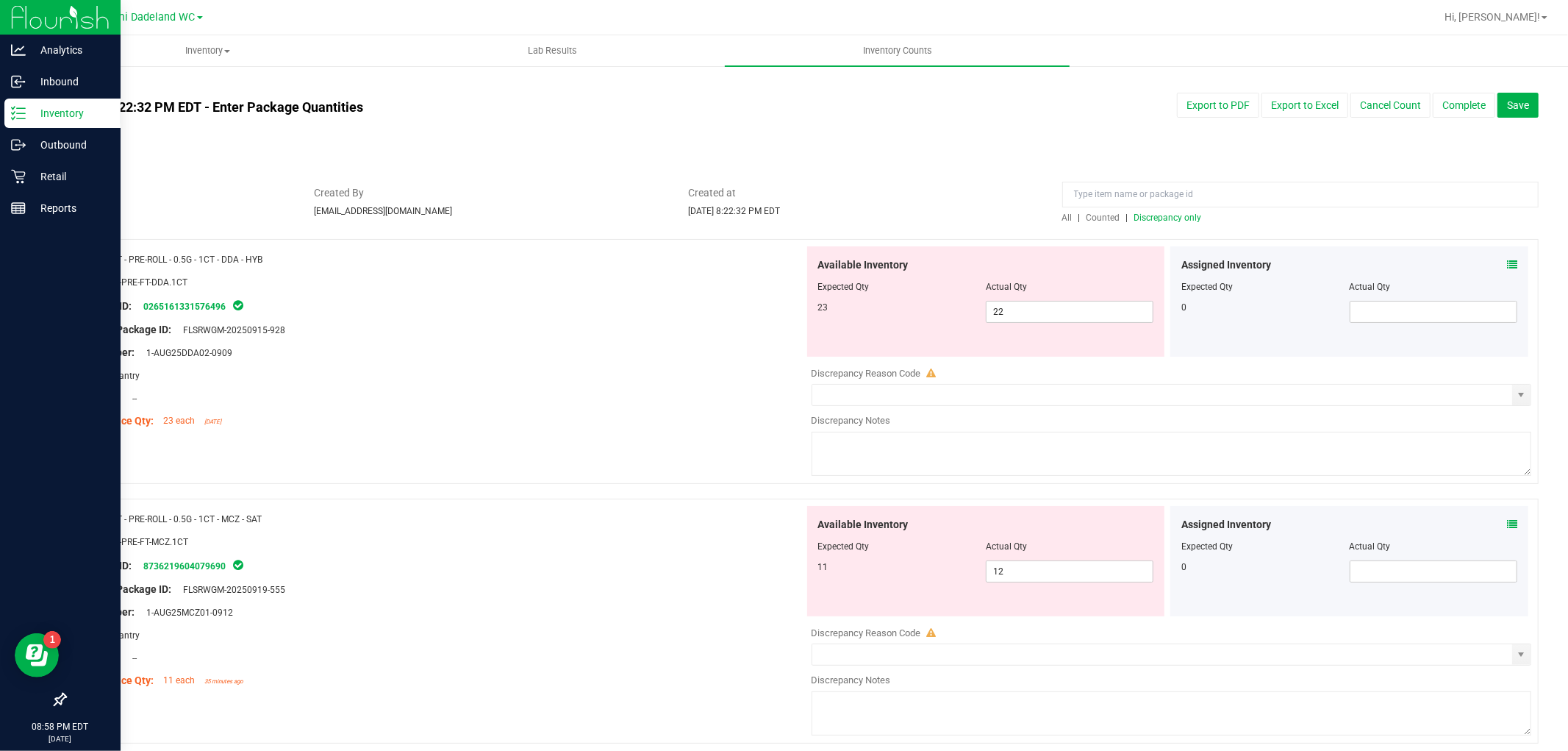
click at [1172, 216] on span "Discrepancy only" at bounding box center [1169, 218] width 68 height 10
click at [1507, 261] on icon at bounding box center [1513, 265] width 10 height 10
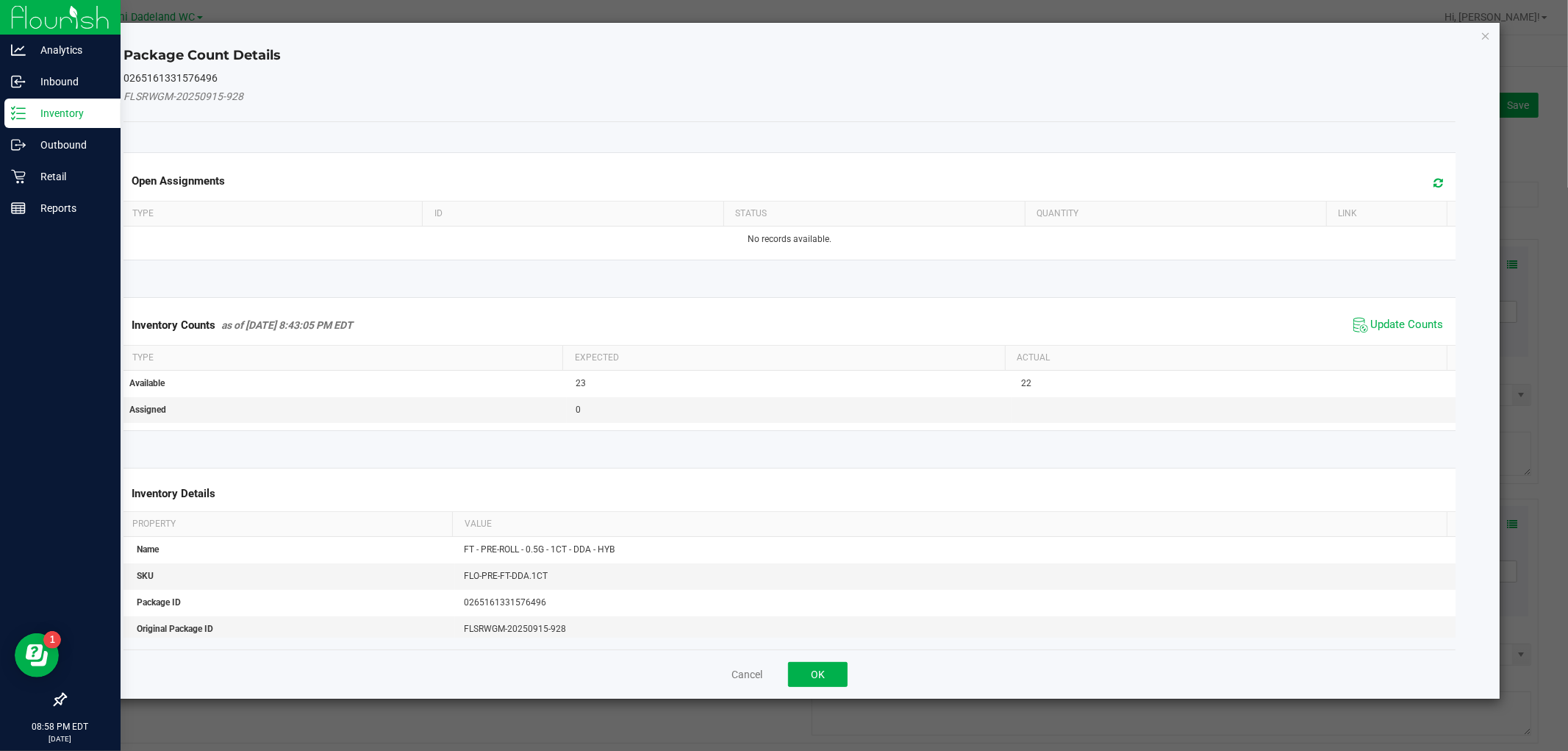
click at [1420, 316] on span "Update Counts" at bounding box center [1398, 325] width 97 height 22
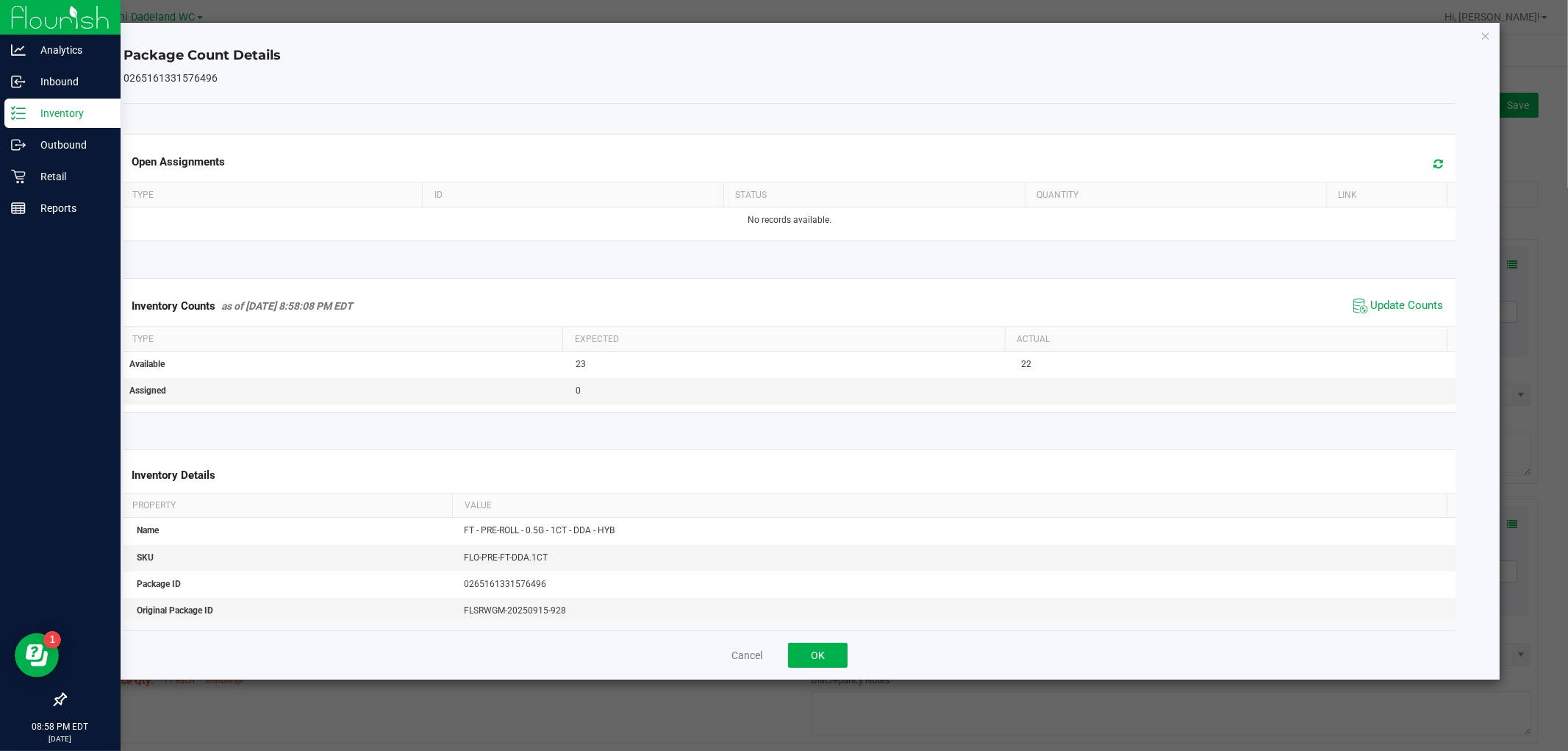
click at [1420, 316] on span "Update Counts" at bounding box center [1398, 306] width 97 height 22
click at [832, 658] on button "OK" at bounding box center [818, 655] width 60 height 25
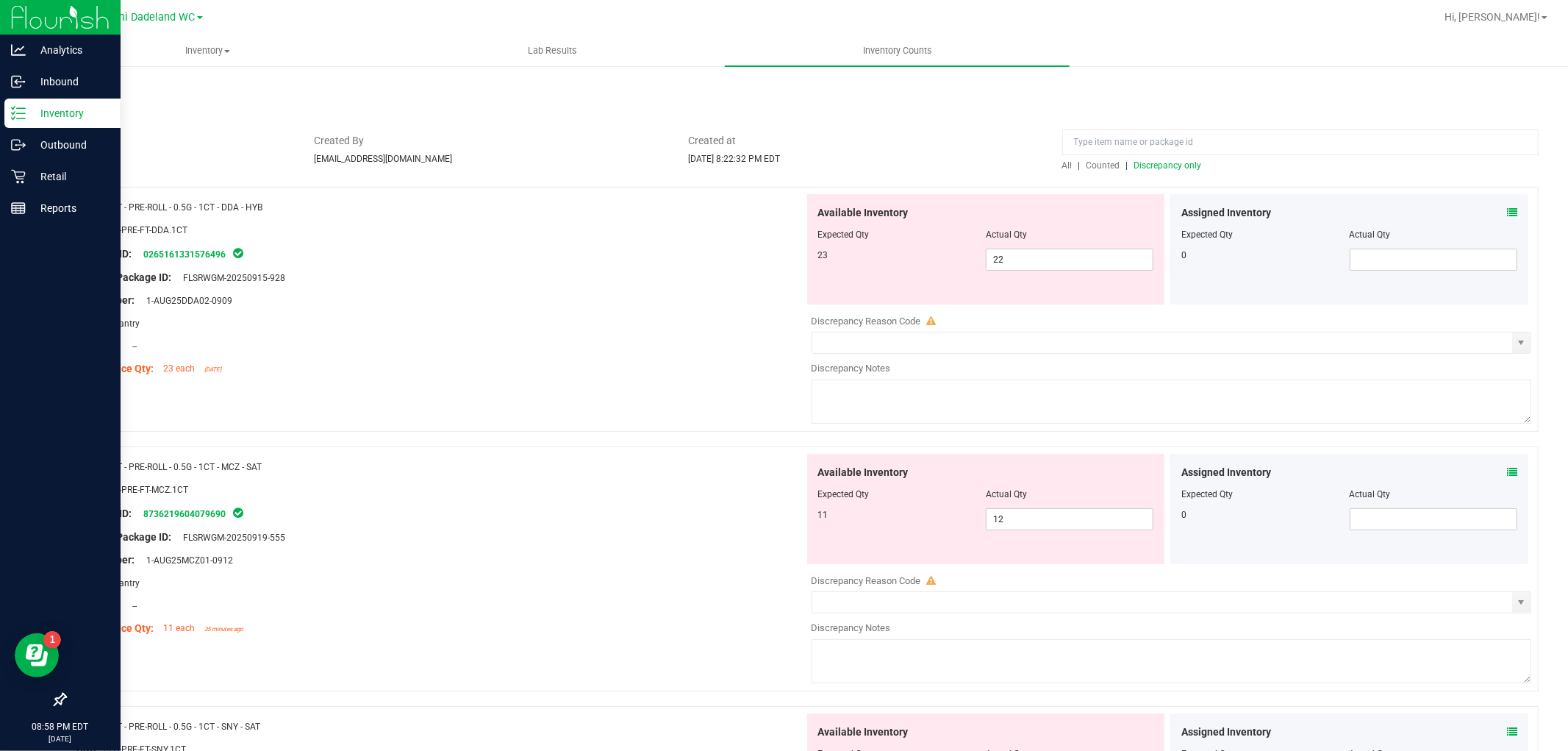
scroll to position [82, 0]
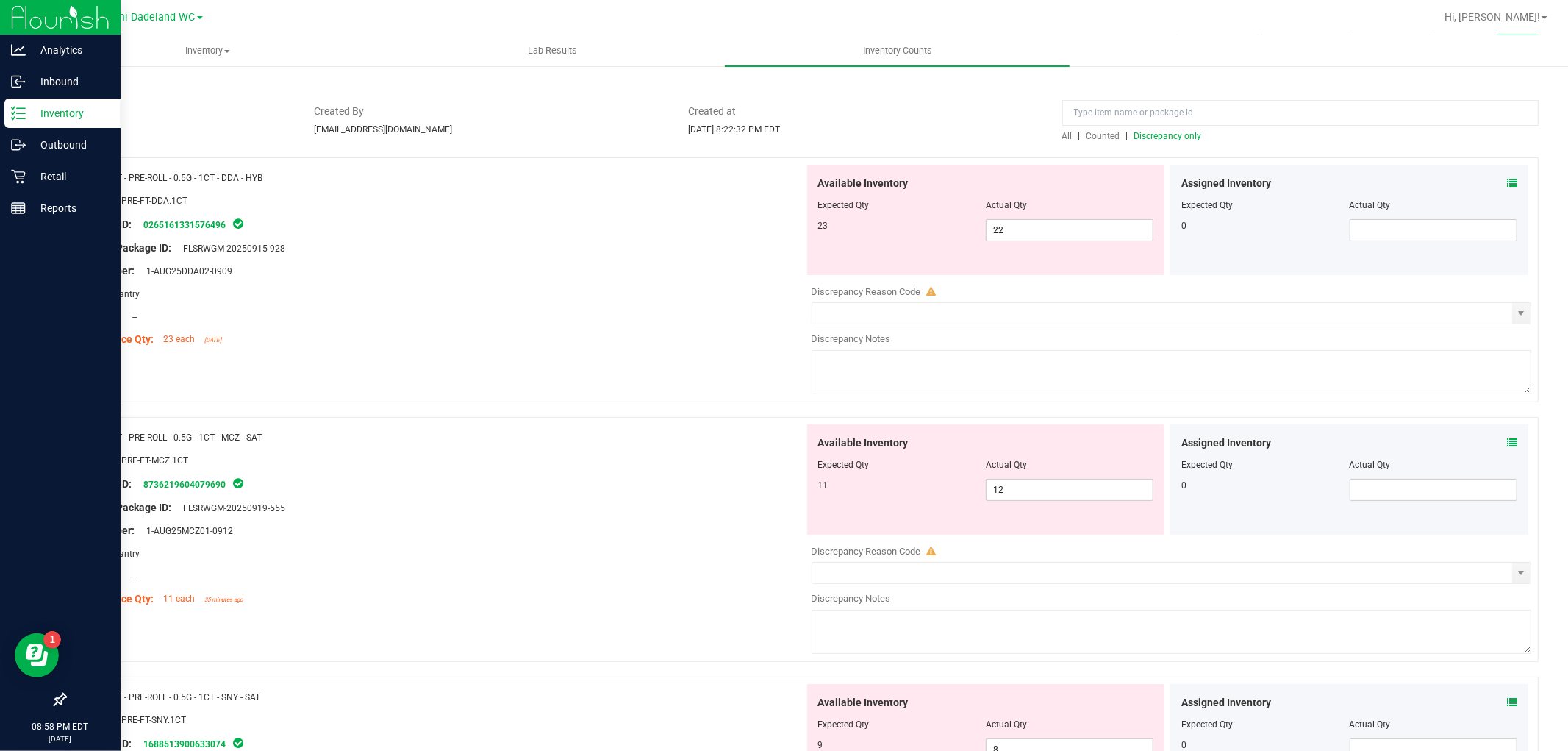
click at [1507, 442] on icon at bounding box center [1513, 443] width 10 height 10
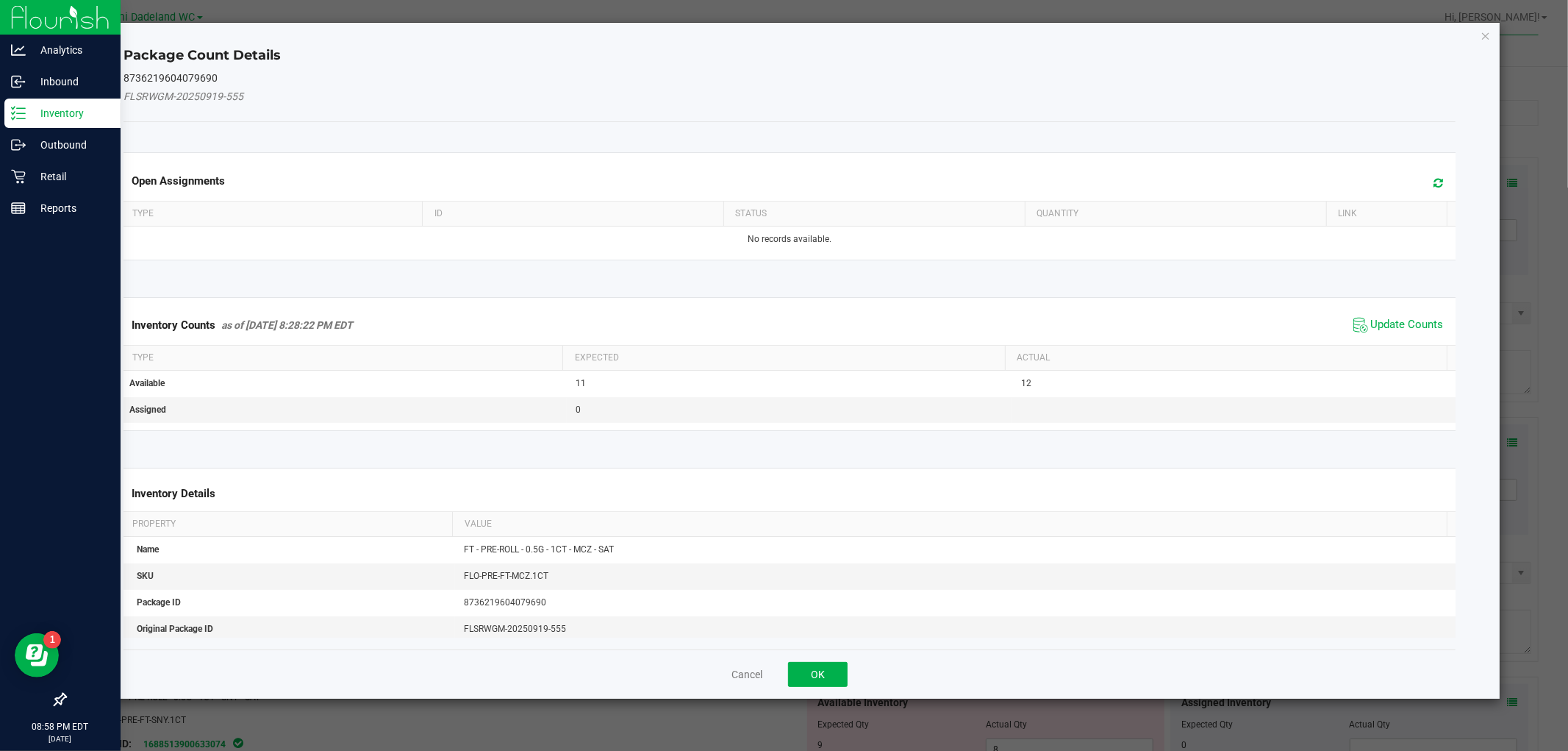
click at [1423, 316] on span "Update Counts" at bounding box center [1398, 325] width 97 height 22
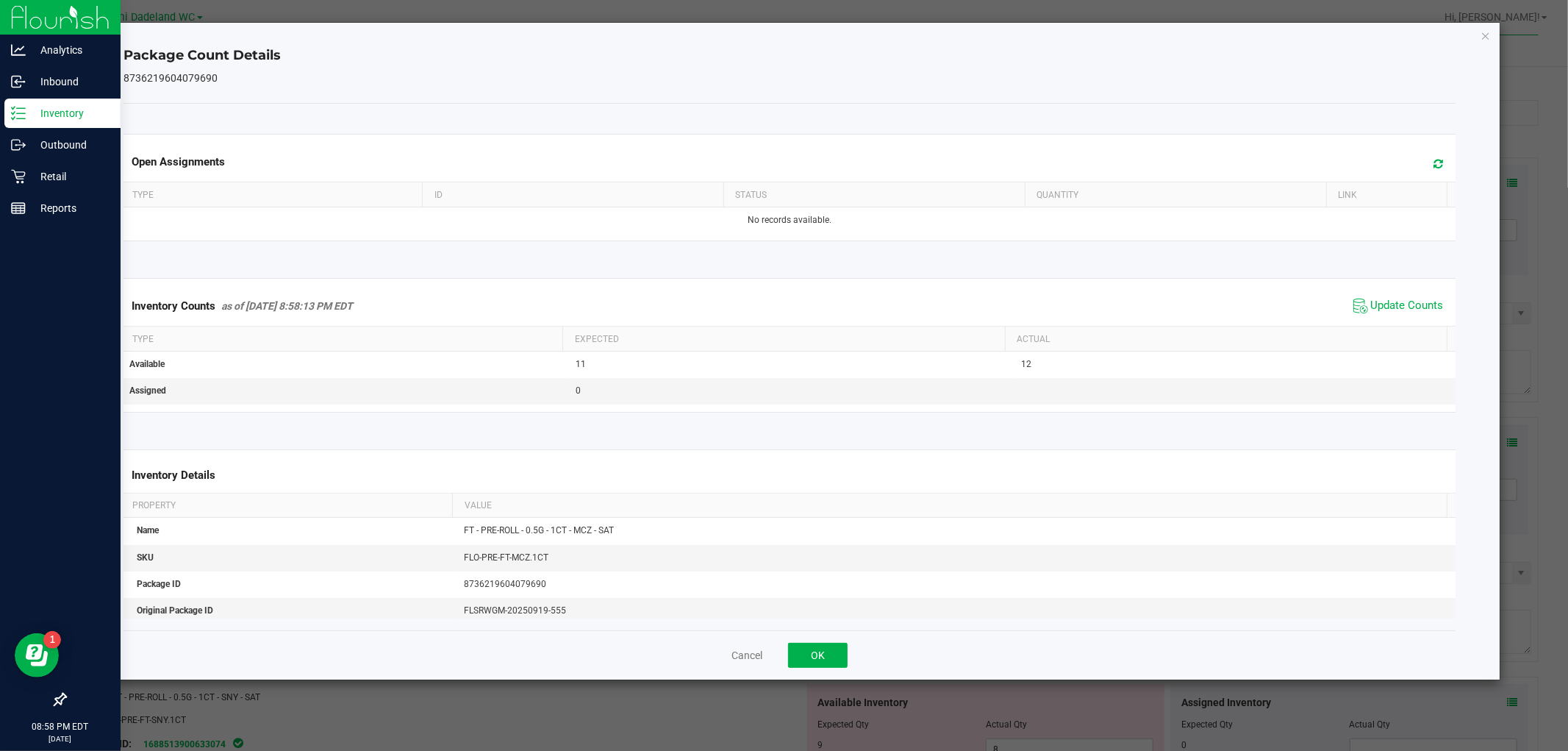
click at [1423, 316] on span "Update Counts" at bounding box center [1398, 306] width 97 height 22
click at [836, 656] on button "OK" at bounding box center [818, 655] width 60 height 25
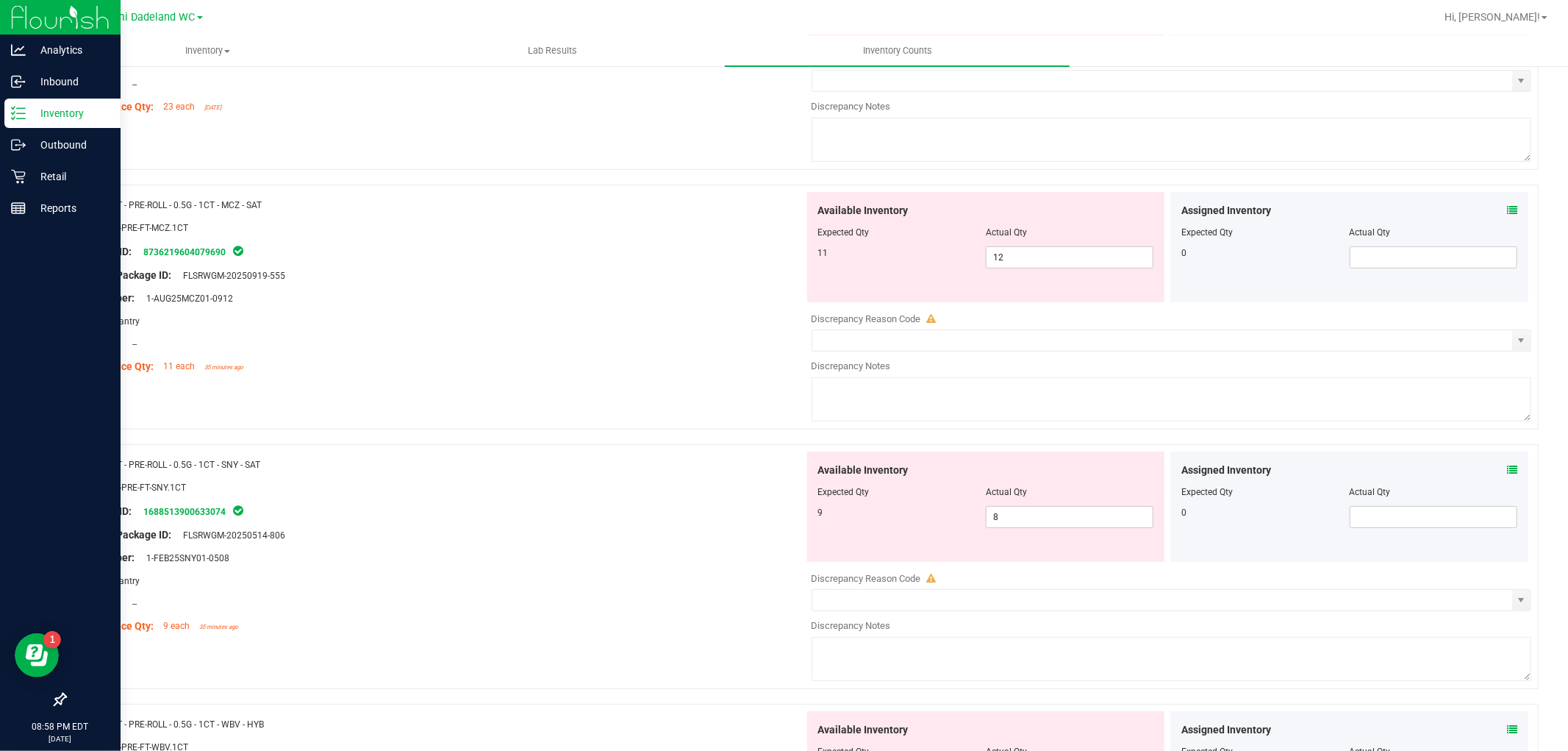
scroll to position [490, 0]
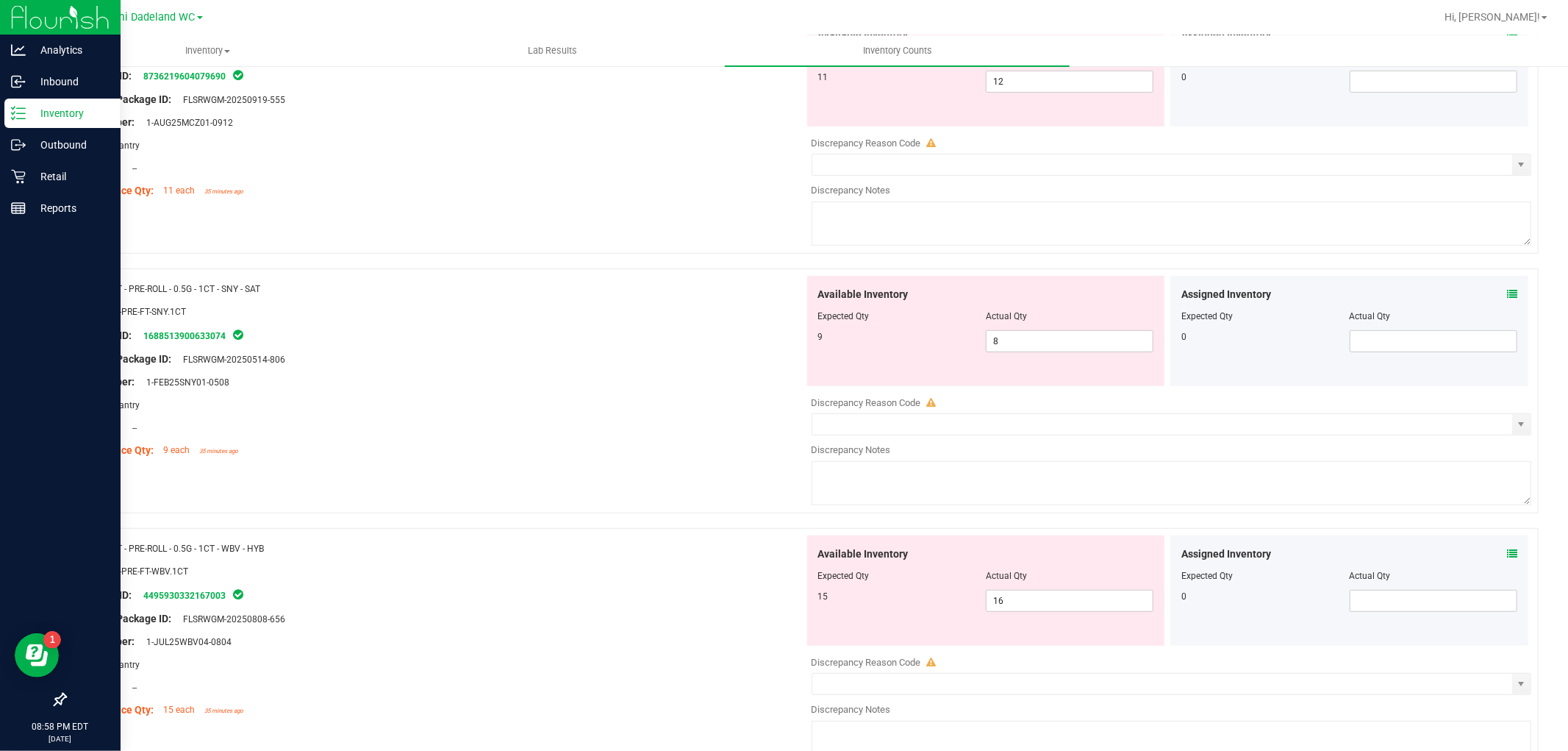
click at [1506, 285] on div "Assigned Inventory Expected Qty Actual Qty 0" at bounding box center [1349, 330] width 358 height 110
click at [1507, 292] on icon at bounding box center [1513, 294] width 10 height 10
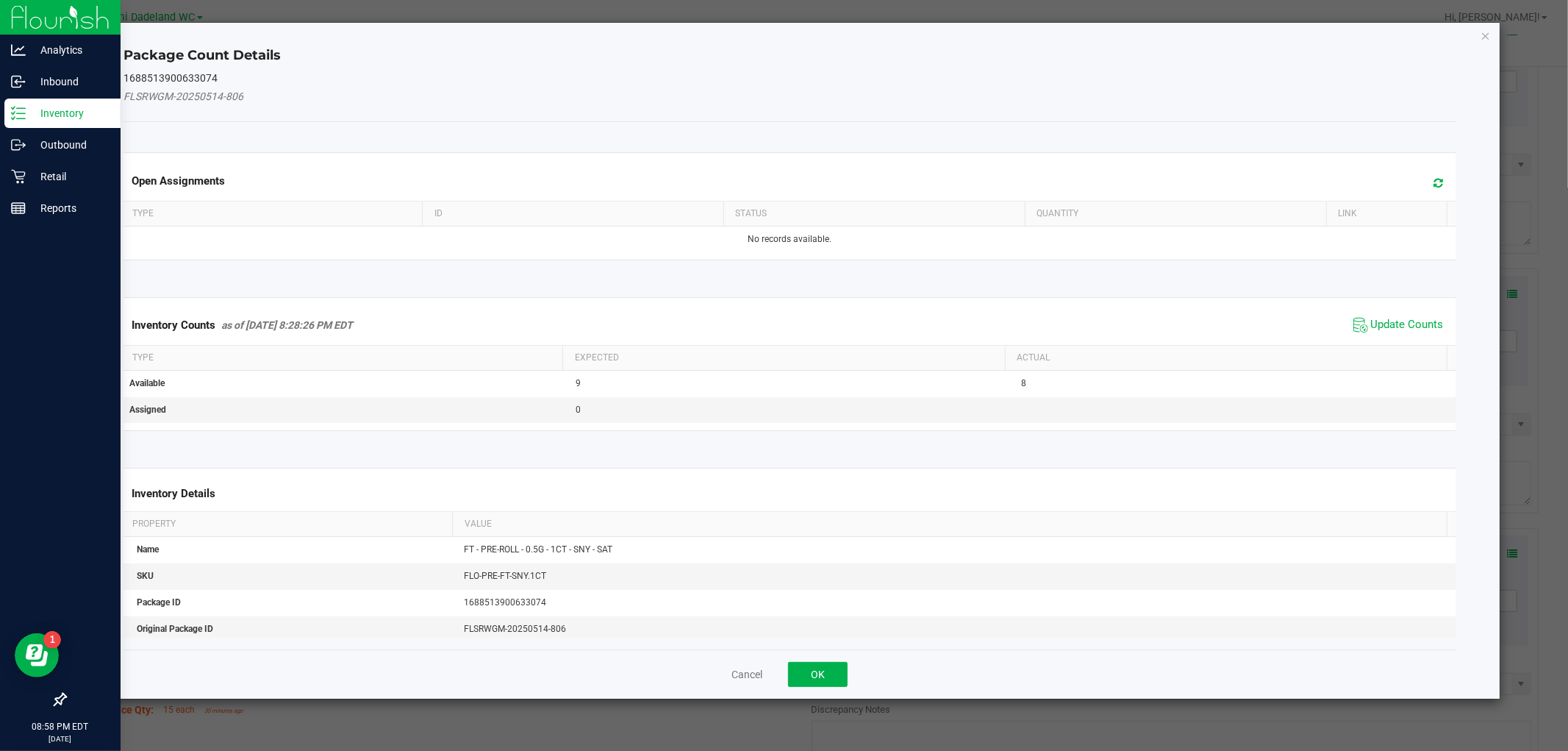
click at [1413, 312] on div "Inventory Counts as of Sep 26, 2025 8:28:26 PM EDT Update Counts" at bounding box center [789, 325] width 1338 height 40
click at [1417, 329] on span "Update Counts" at bounding box center [1407, 325] width 73 height 15
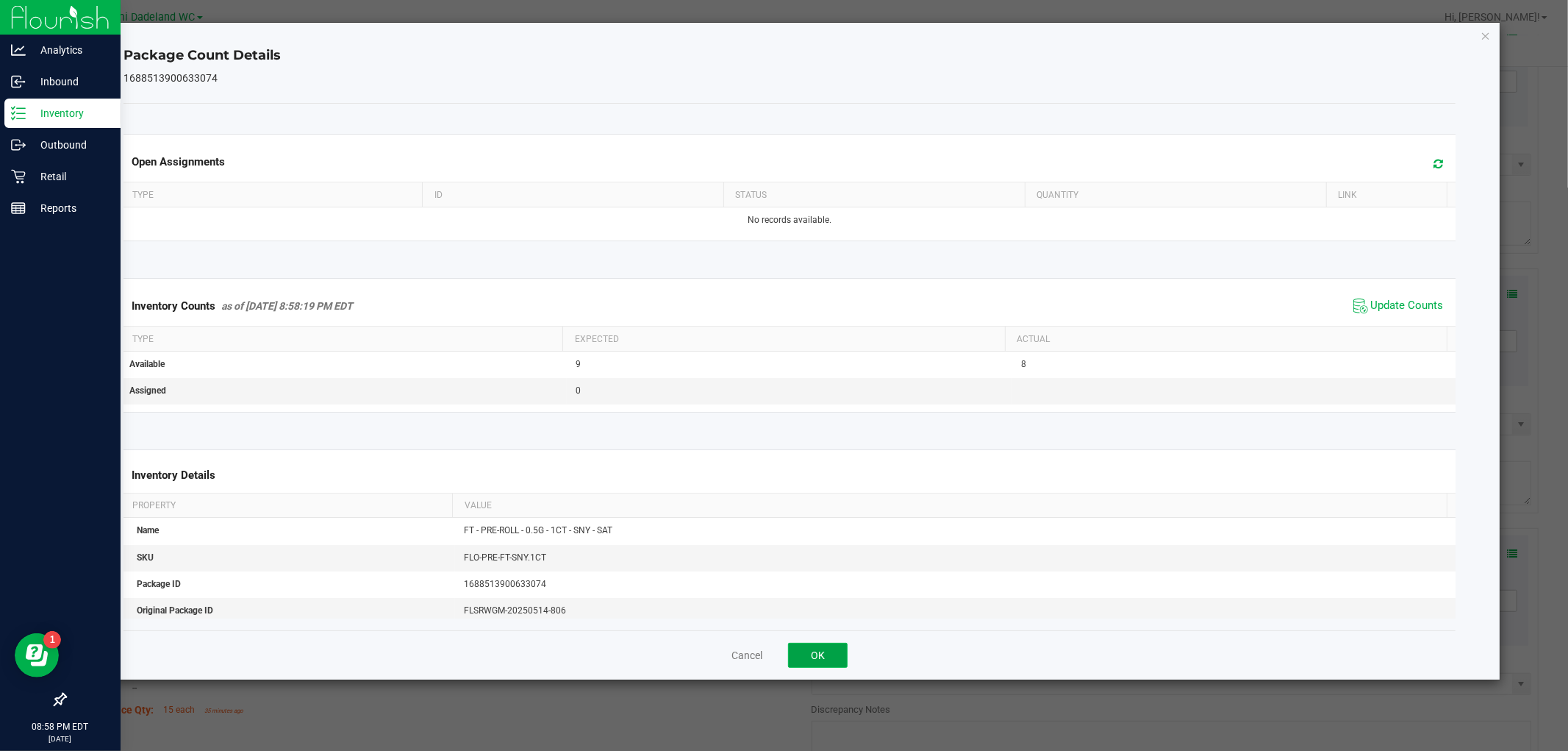
click at [824, 659] on button "OK" at bounding box center [818, 655] width 60 height 25
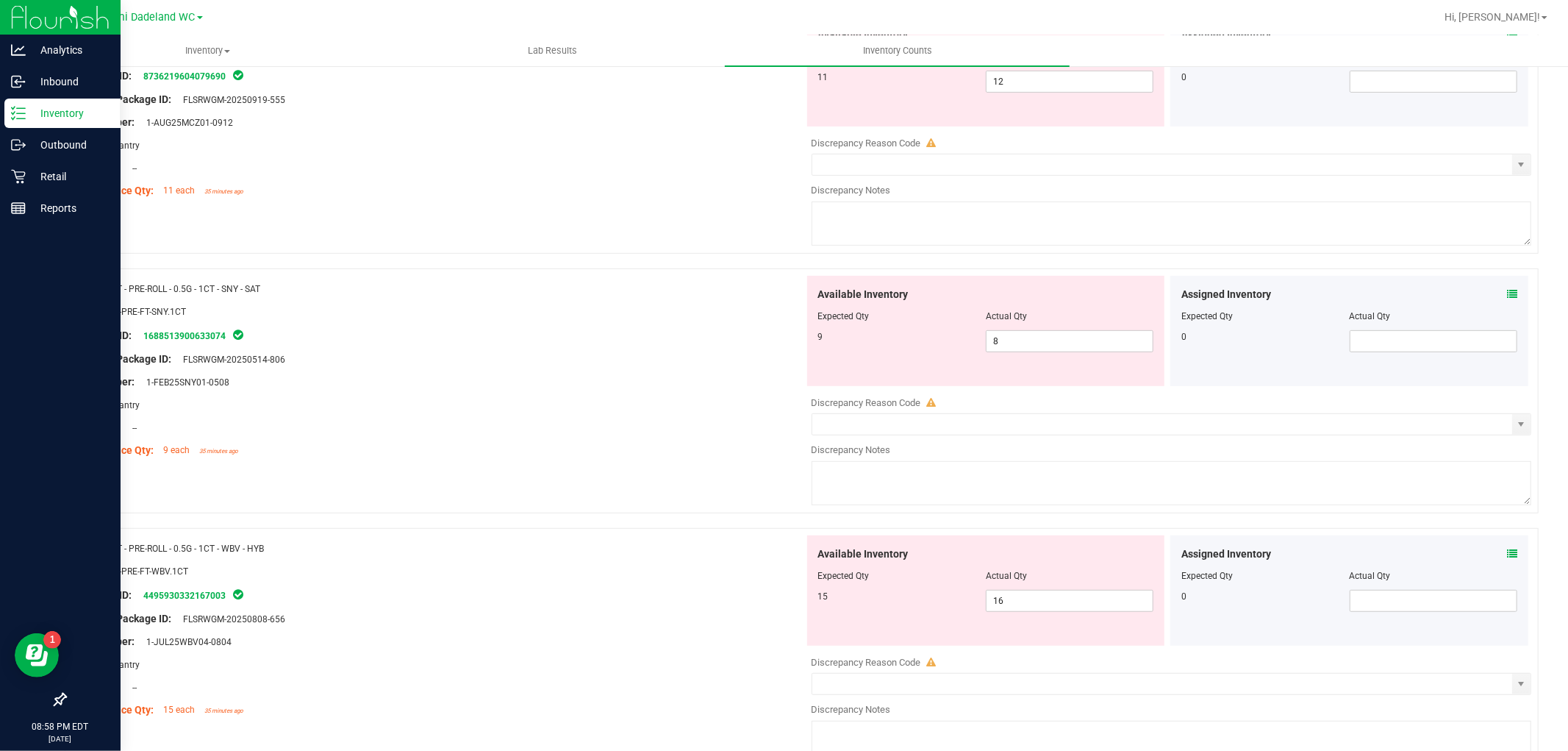
click at [1507, 559] on icon at bounding box center [1513, 554] width 10 height 10
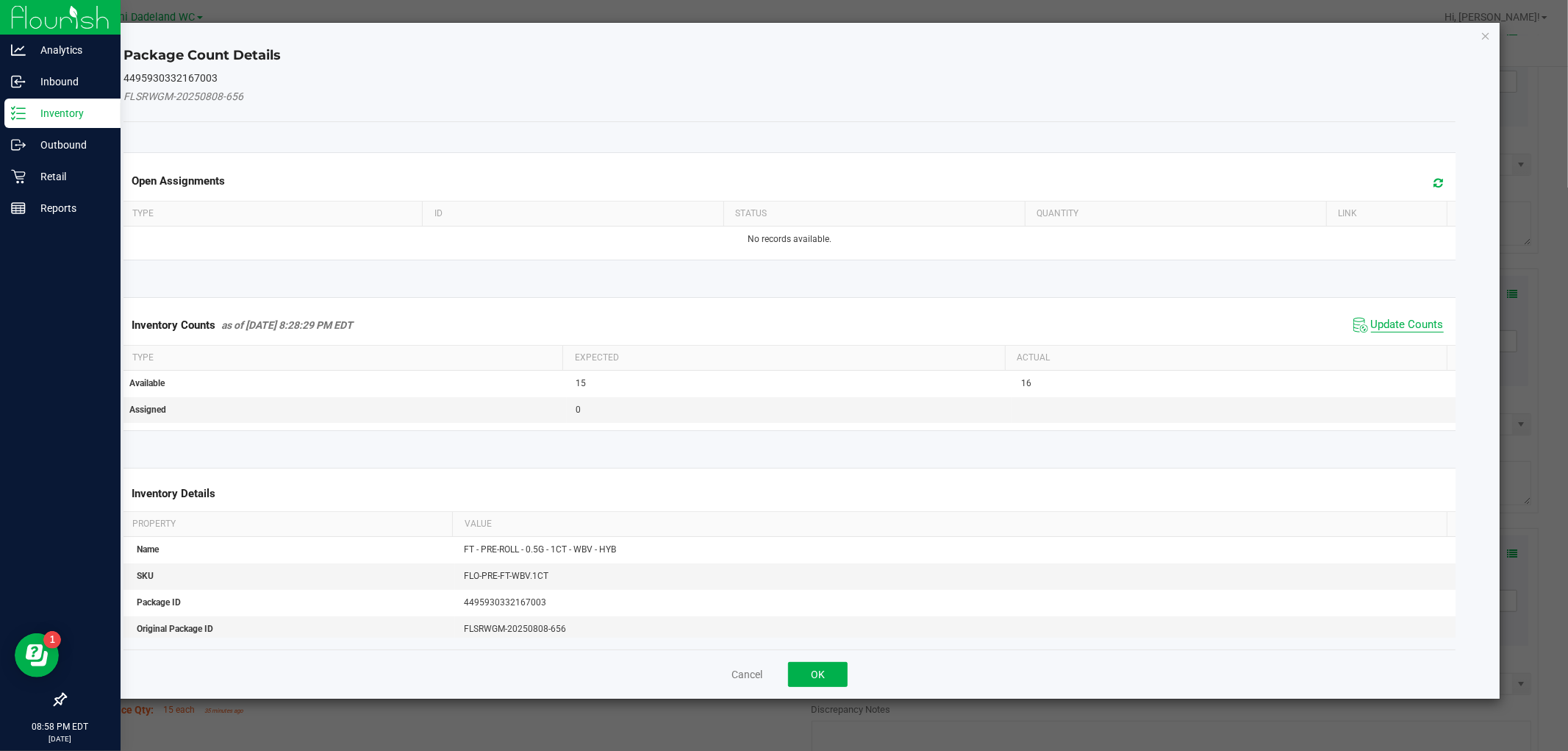
click at [1411, 329] on span "Update Counts" at bounding box center [1407, 325] width 73 height 15
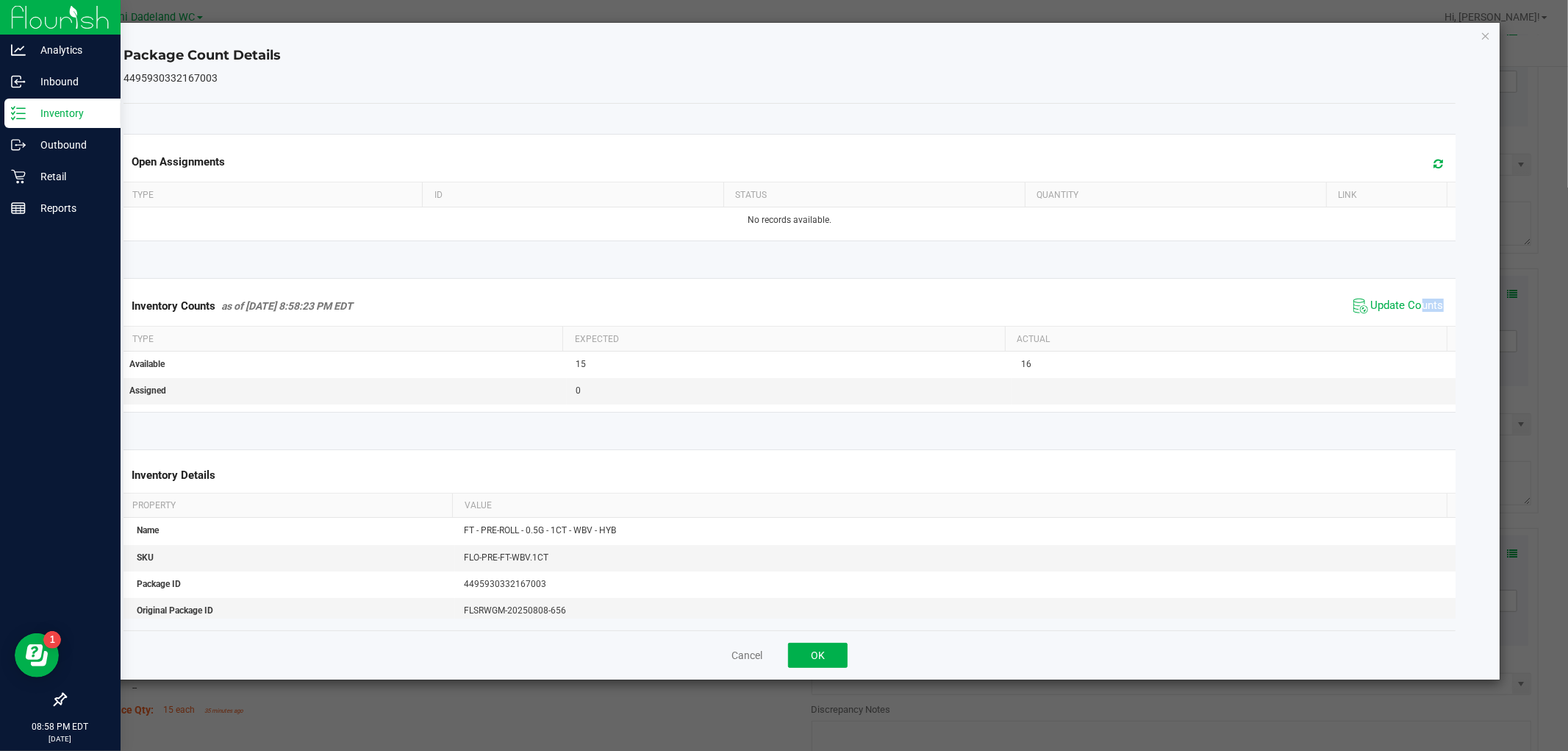
click at [1411, 321] on div "Inventory Counts as of Sep 26, 2025 8:58:23 PM EDT Update Counts" at bounding box center [789, 306] width 1338 height 40
click at [831, 656] on button "OK" at bounding box center [818, 655] width 60 height 25
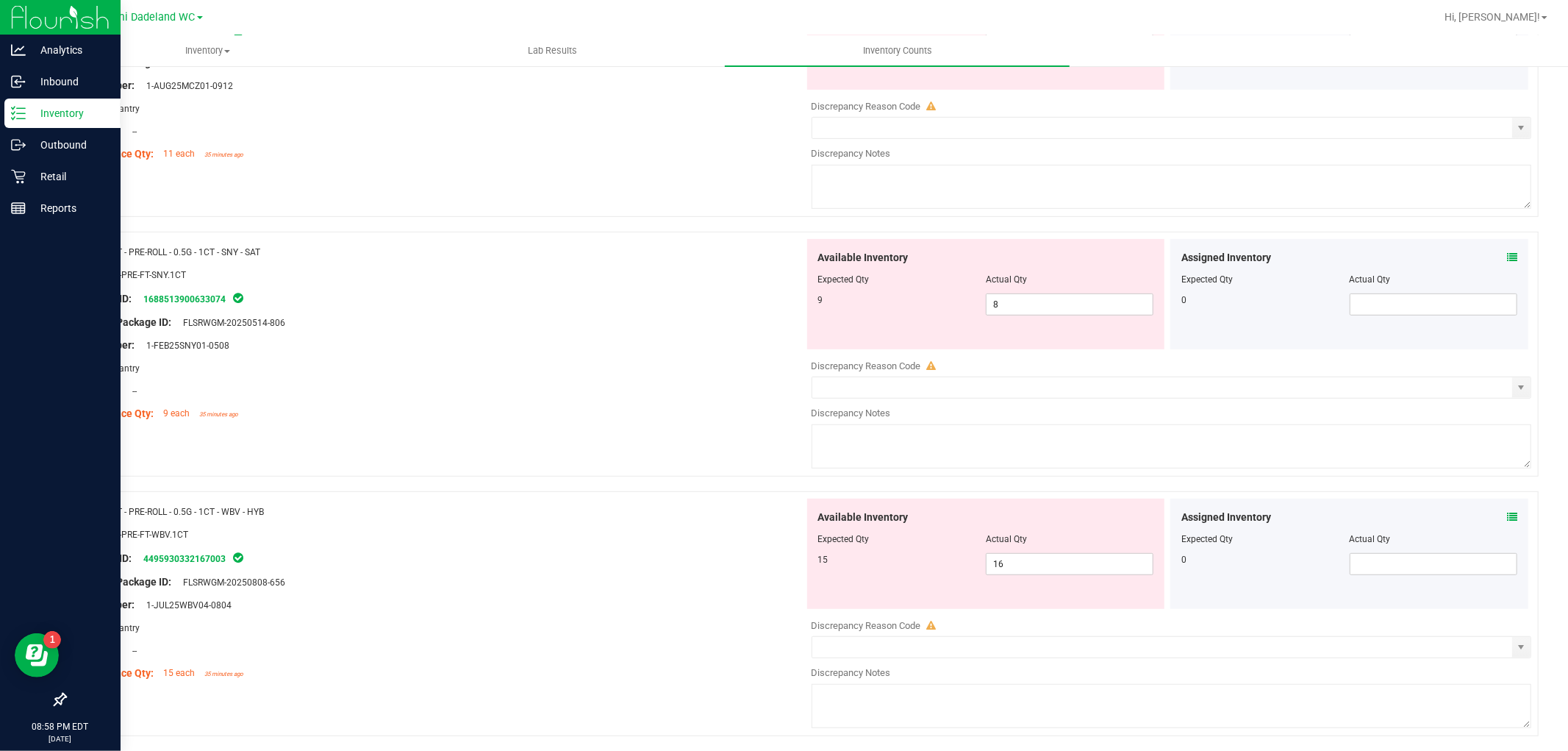
scroll to position [497, 0]
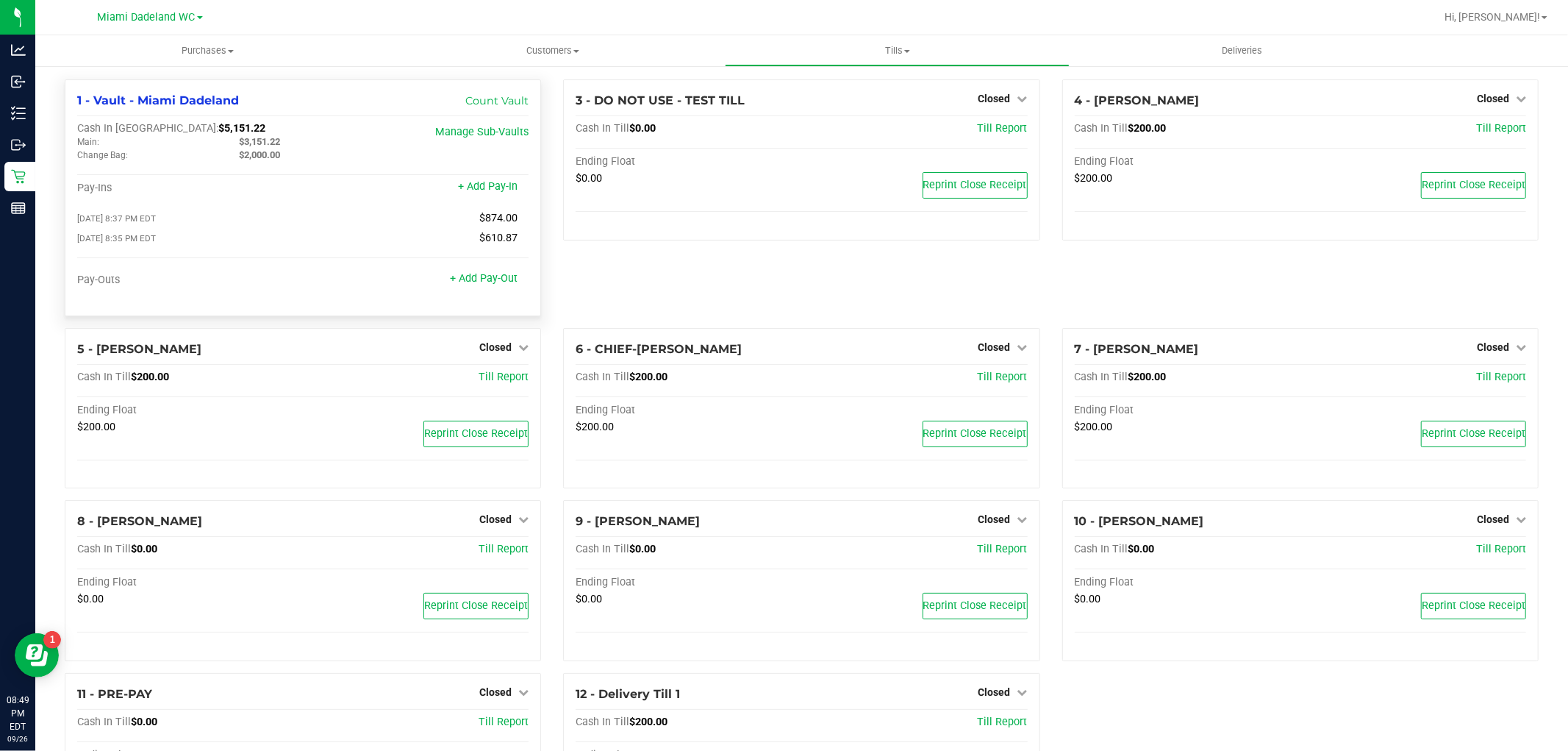
click at [219, 129] on span "$5,151.22" at bounding box center [242, 128] width 47 height 13
copy span "5,151.22"
click at [814, 289] on div "3 - DO NOT USE - TEST TILL Closed Open Till Cash In Till $0.00 Till Report Endi…" at bounding box center [801, 204] width 498 height 249
click at [901, 45] on span "Tills" at bounding box center [897, 51] width 343 height 13
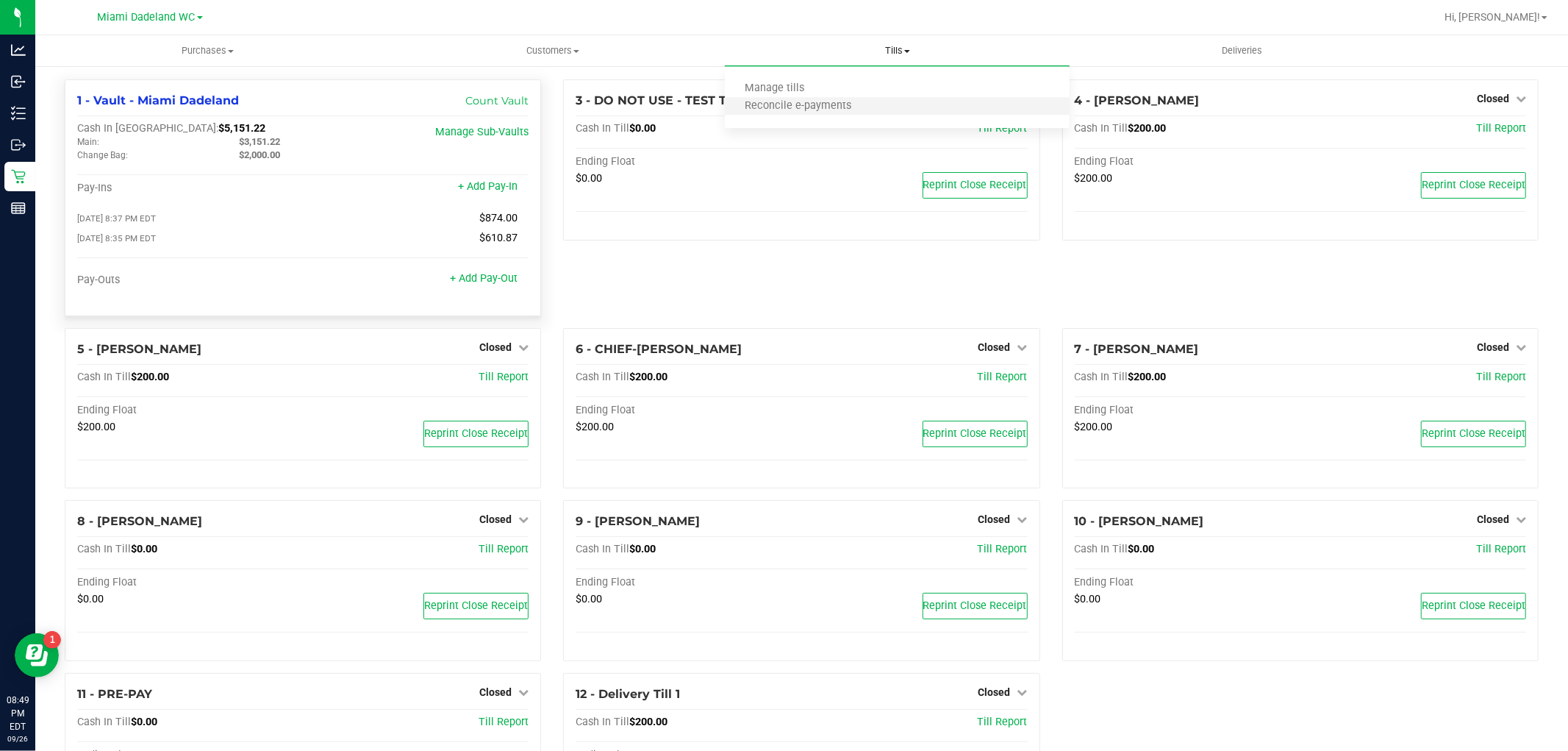
click at [893, 101] on li "Reconcile e-payments" at bounding box center [897, 106] width 345 height 18
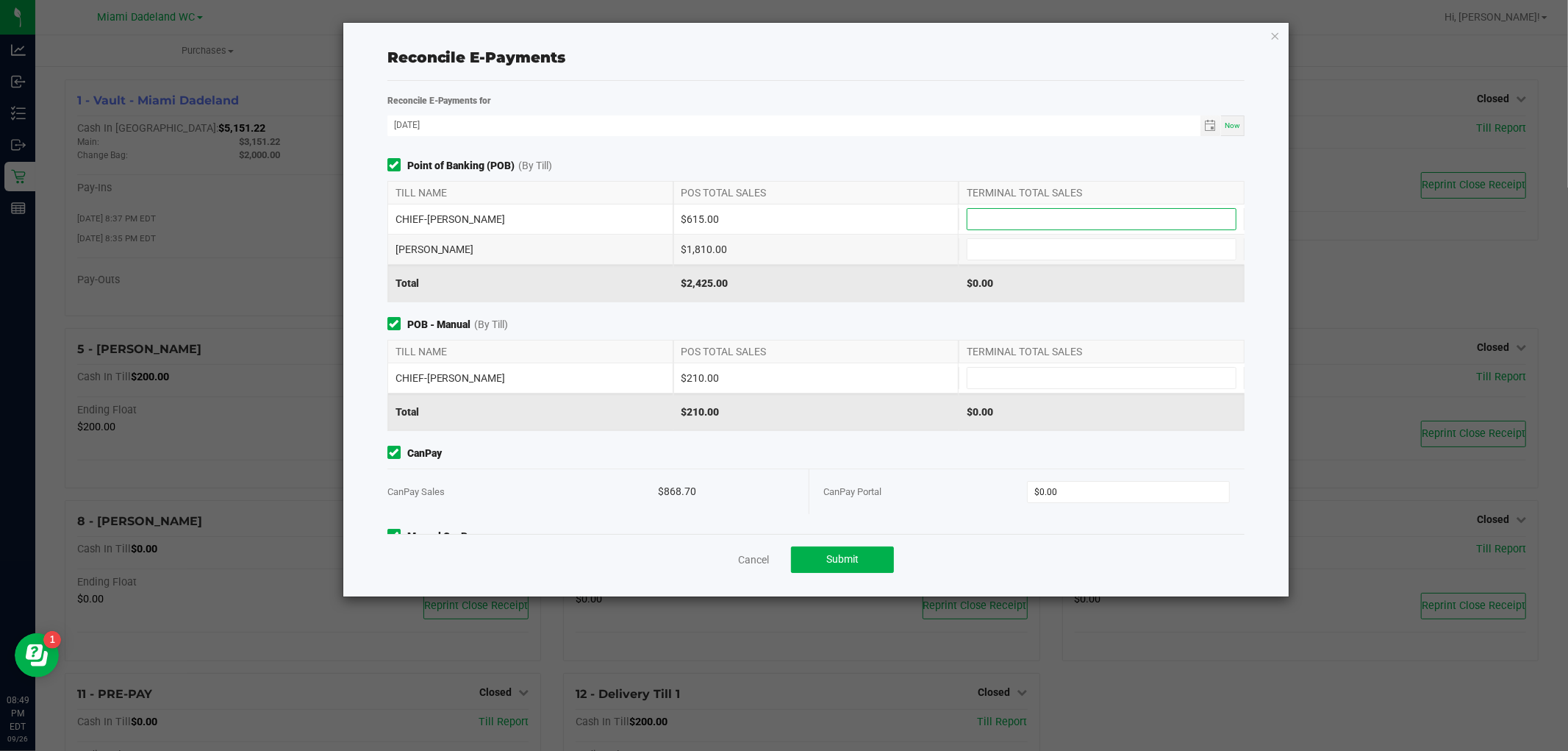
click at [1137, 226] on input at bounding box center [1102, 219] width 269 height 21
type input "$1,810.00"
click at [1055, 223] on input at bounding box center [1102, 219] width 269 height 21
click at [1083, 209] on input at bounding box center [1102, 219] width 269 height 21
click at [1087, 210] on input at bounding box center [1102, 219] width 269 height 21
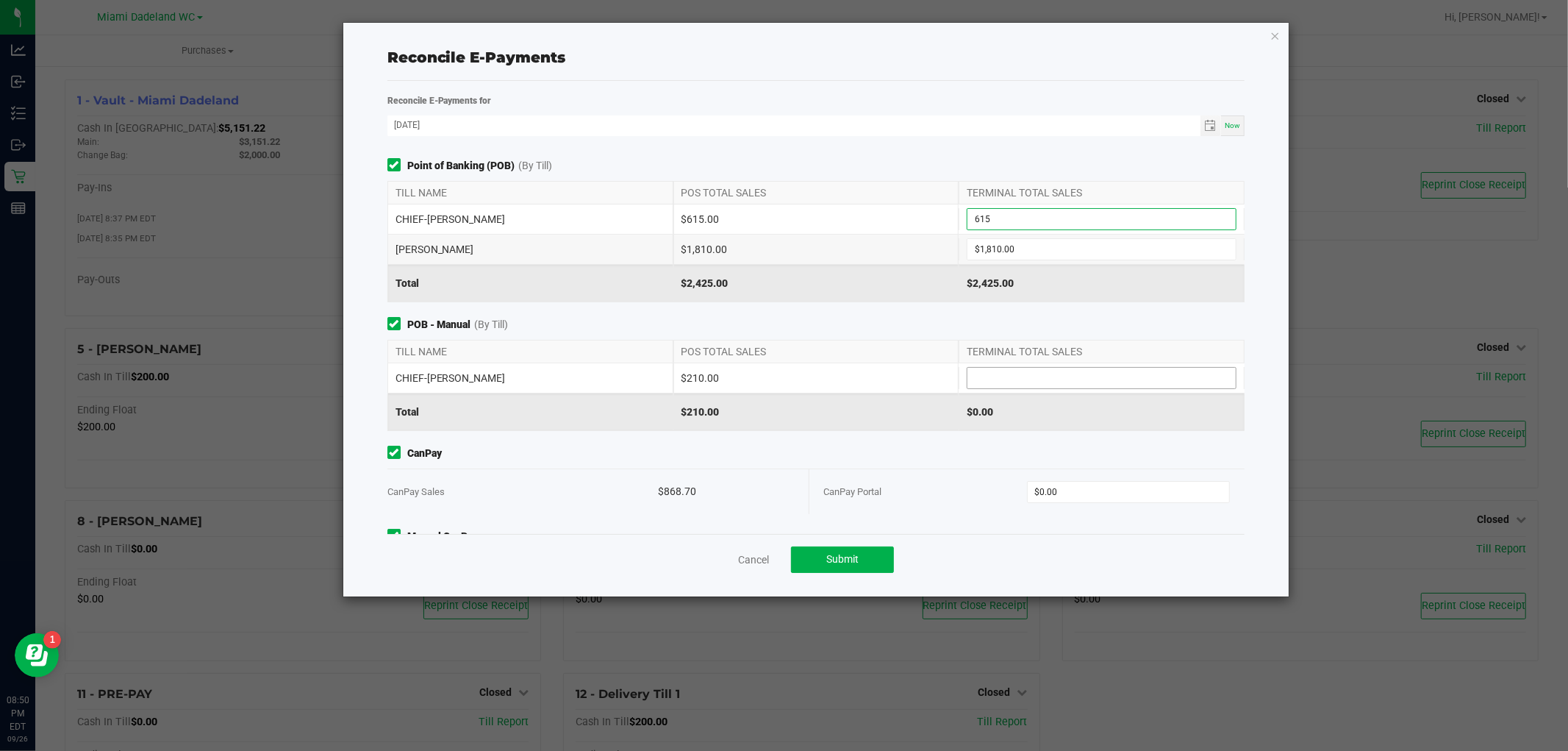
type input "$615.00"
click at [1178, 384] on input at bounding box center [1102, 378] width 269 height 21
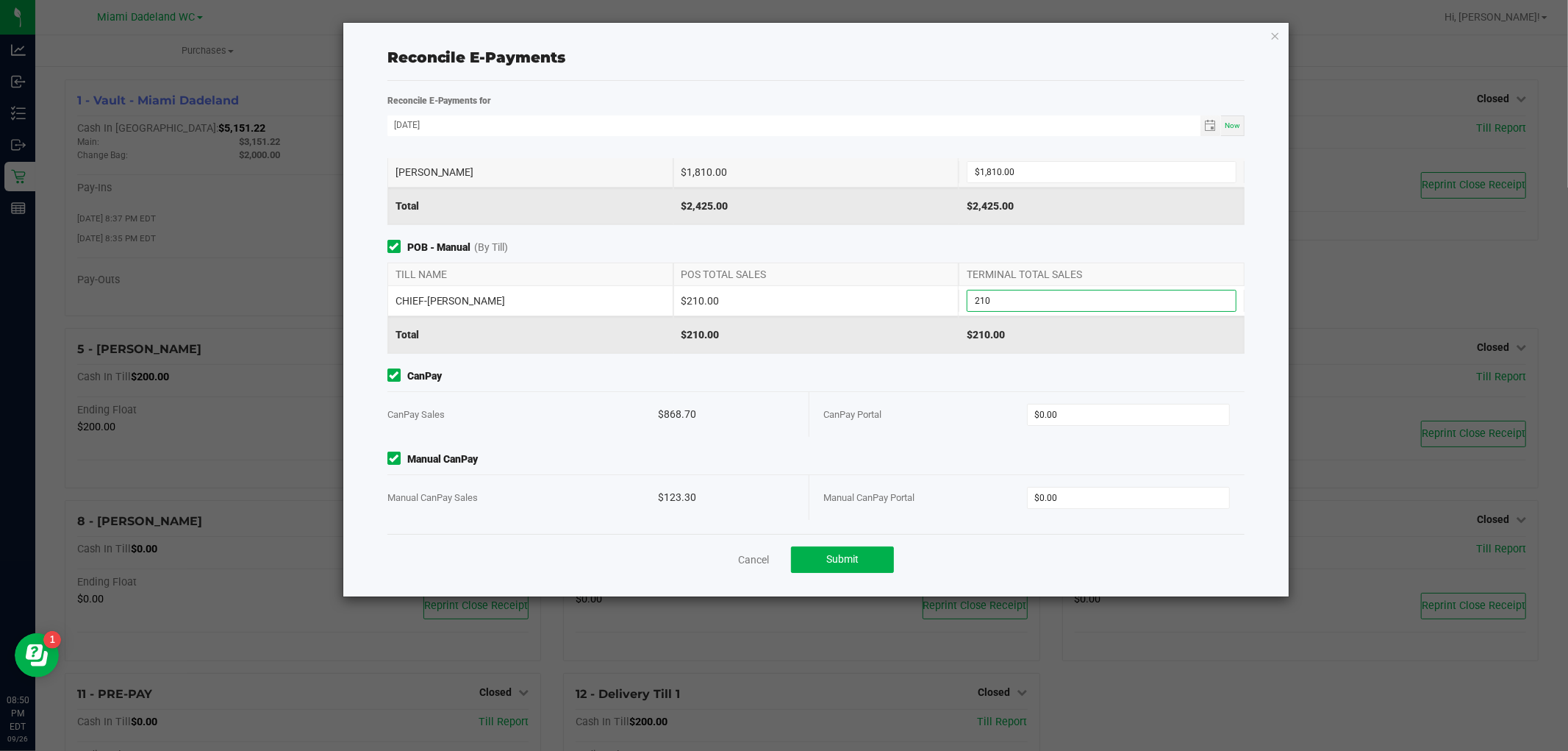
type input "$210.00"
click at [959, 356] on div "Point of Banking (POB) (By Till) TILL NAME POS TOTAL SALES TERMINAL TOTAL SALES…" at bounding box center [816, 346] width 880 height 376
click at [1091, 408] on input "0" at bounding box center [1128, 415] width 202 height 21
type input "$868.70"
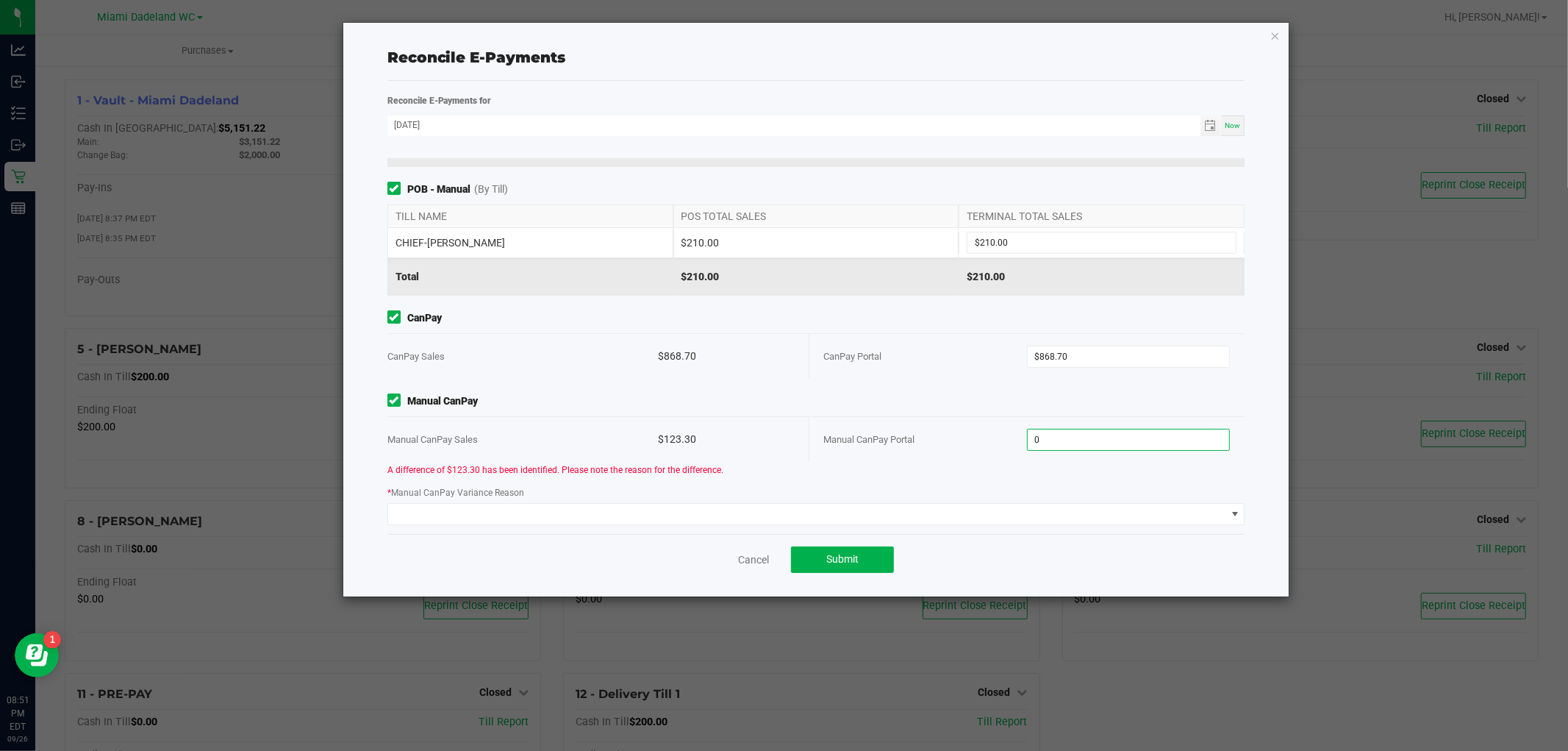
scroll to position [214, 0]
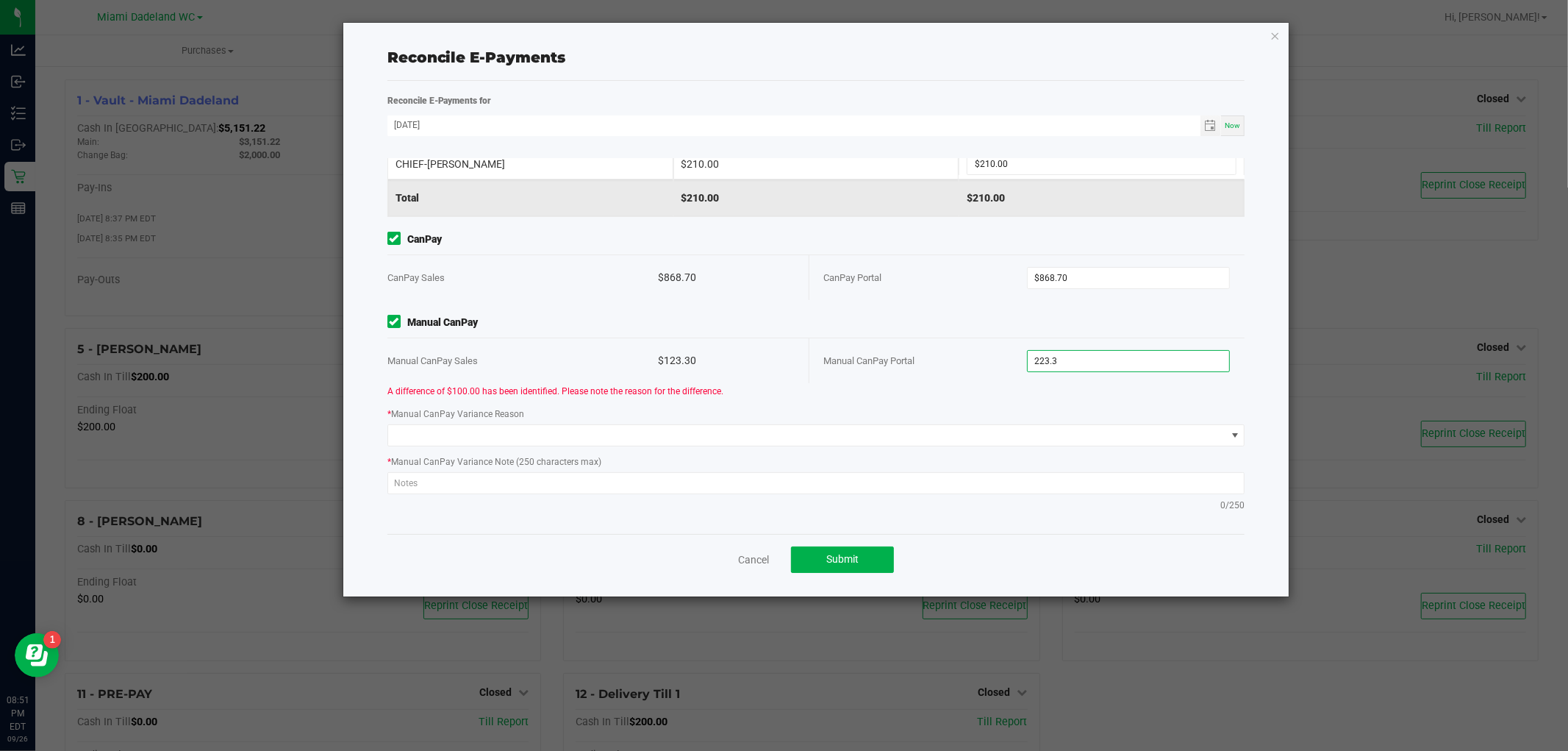
type input "$223.30"
click at [915, 340] on div "Manual CanPay Portal" at bounding box center [925, 360] width 203 height 45
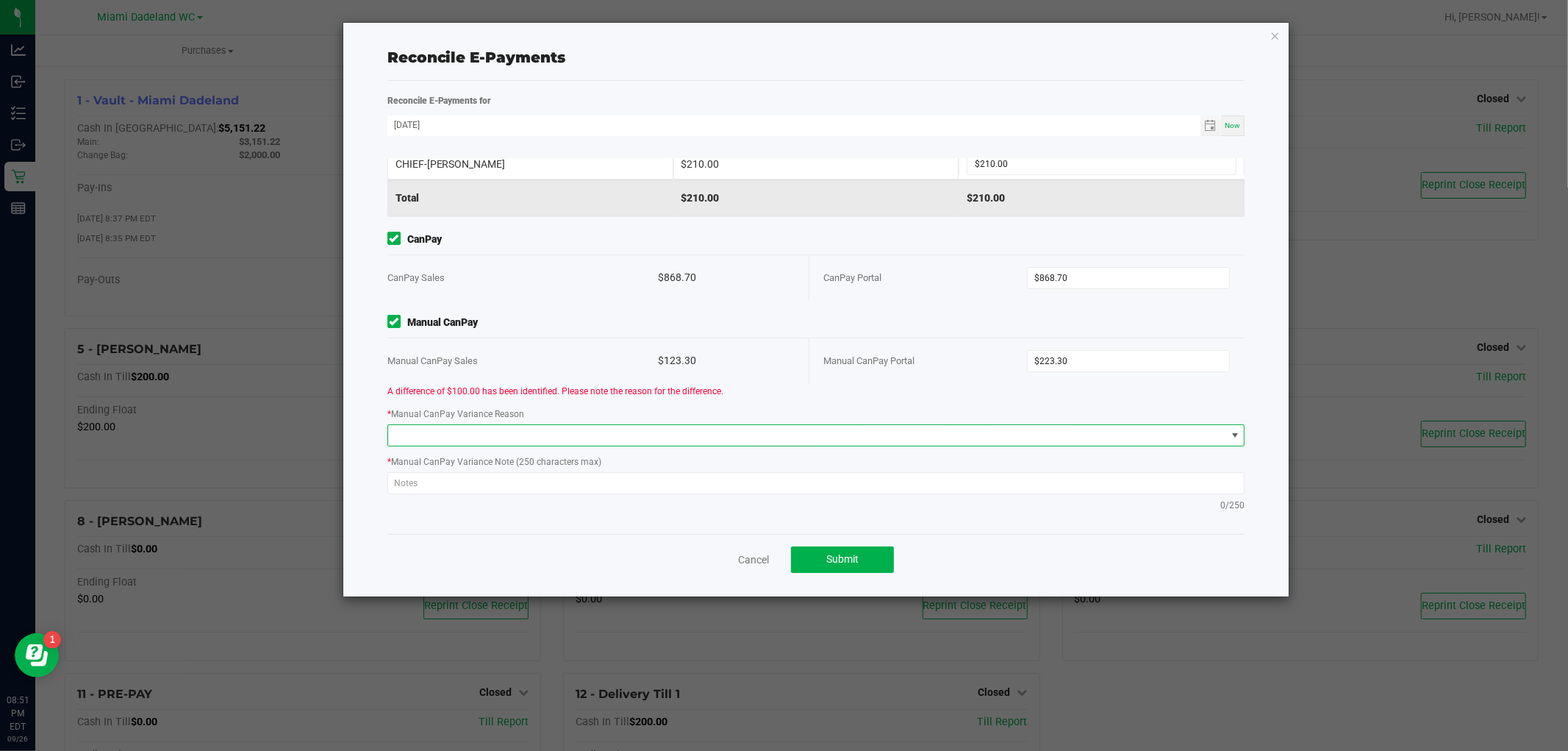
click at [566, 444] on span at bounding box center [807, 436] width 838 height 21
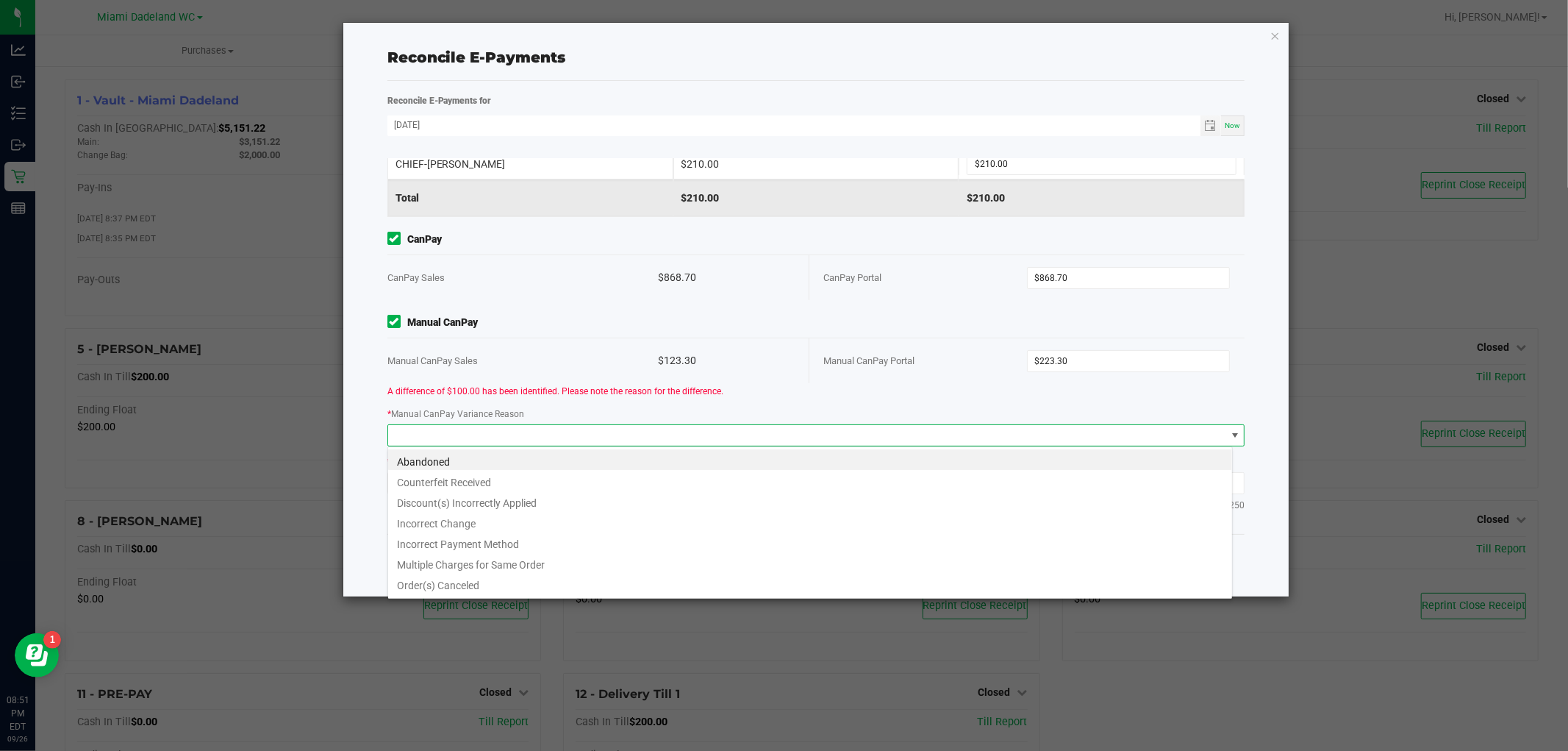
scroll to position [22, 845]
click at [566, 444] on span at bounding box center [807, 436] width 838 height 21
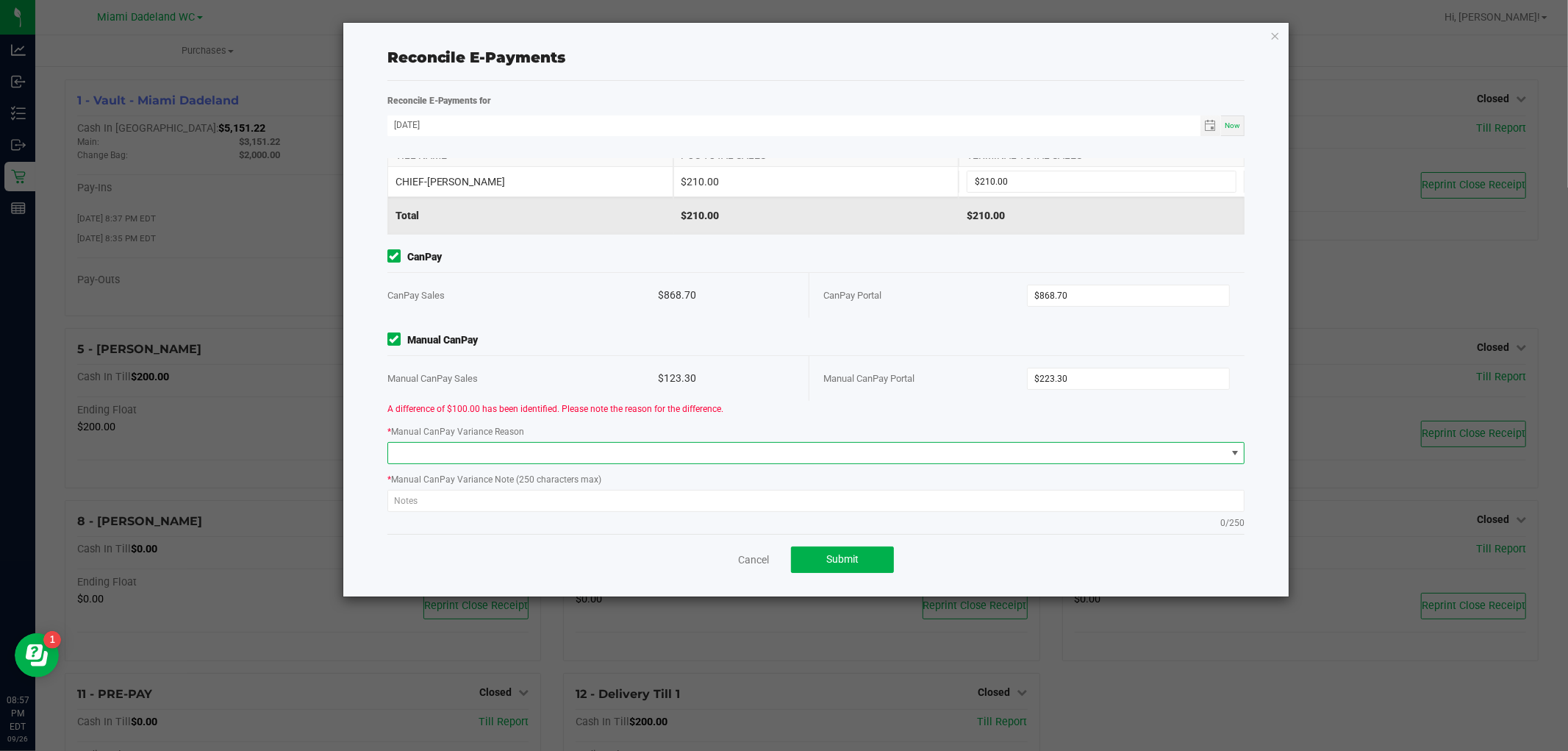
scroll to position [214, 0]
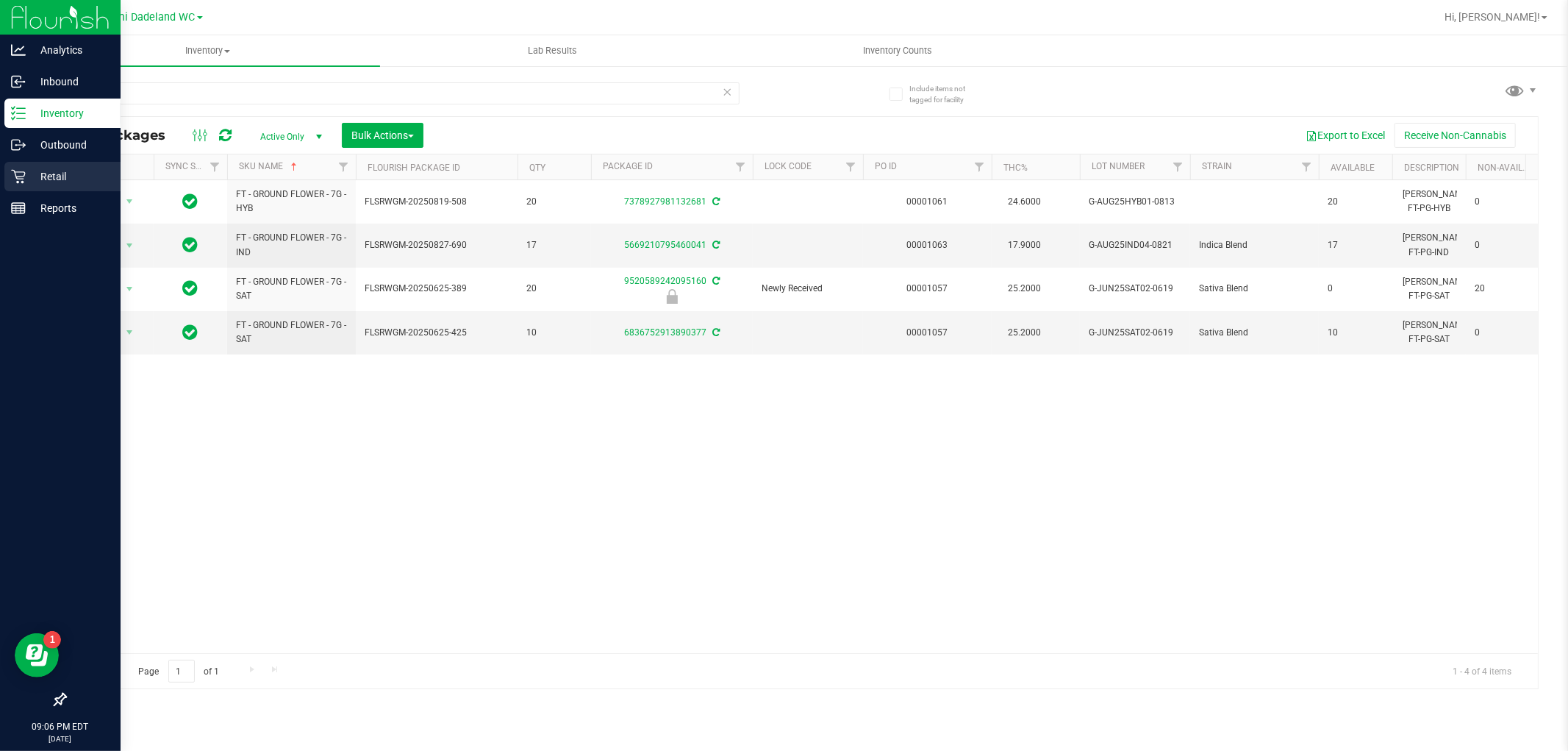
click at [37, 180] on p "Retail" at bounding box center [70, 176] width 89 height 18
